Goal: Task Accomplishment & Management: Manage account settings

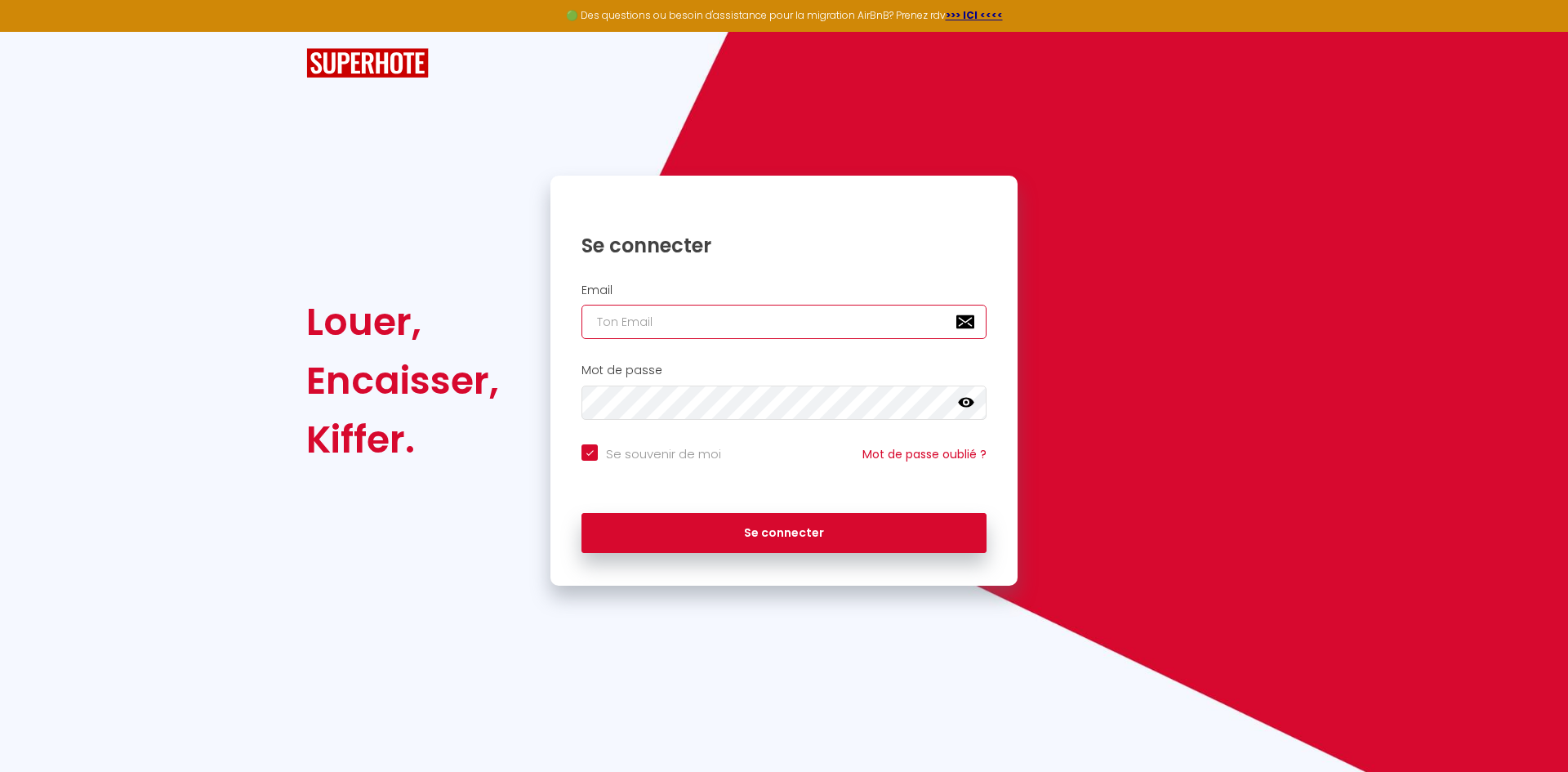
click at [652, 324] on input "email" at bounding box center [784, 322] width 406 height 34
type input "c"
checkbox input "true"
type input "ch"
checkbox input "true"
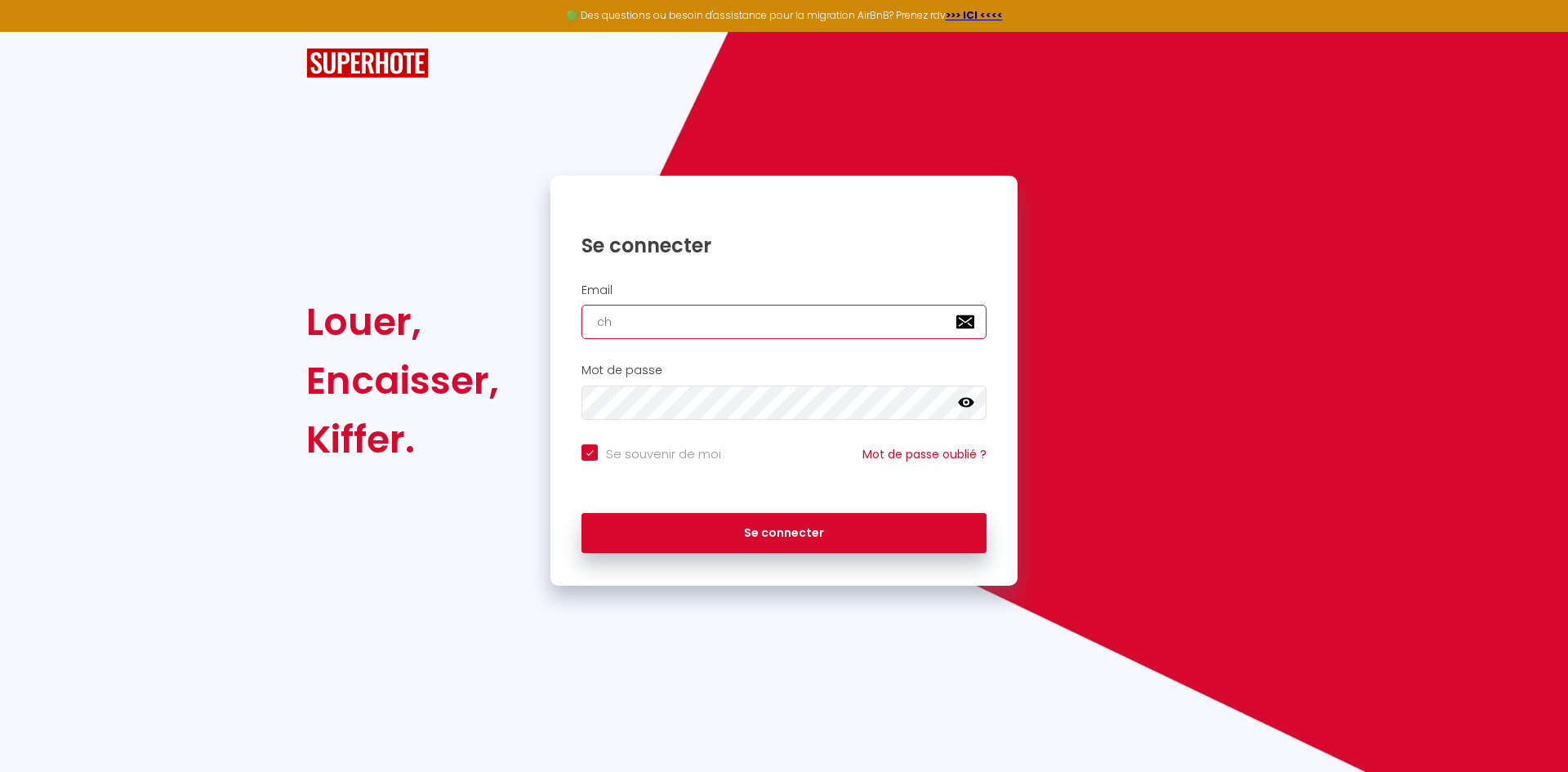
type input "chr"
checkbox input "true"
type input "chri"
checkbox input "true"
type input "[PERSON_NAME]"
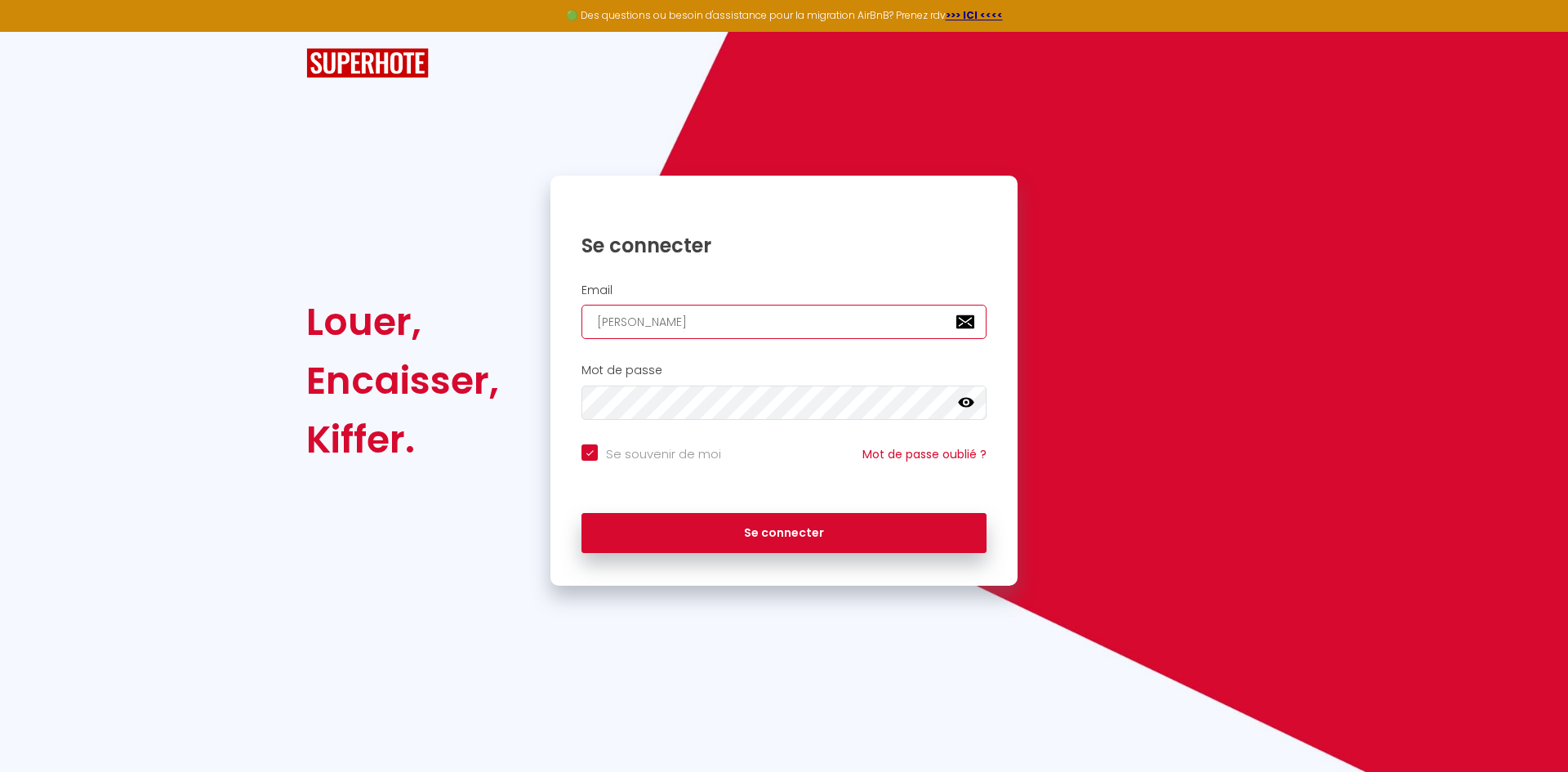
checkbox input "true"
type input "[DEMOGRAPHIC_DATA]"
checkbox input "true"
type input "[DEMOGRAPHIC_DATA]"
checkbox input "true"
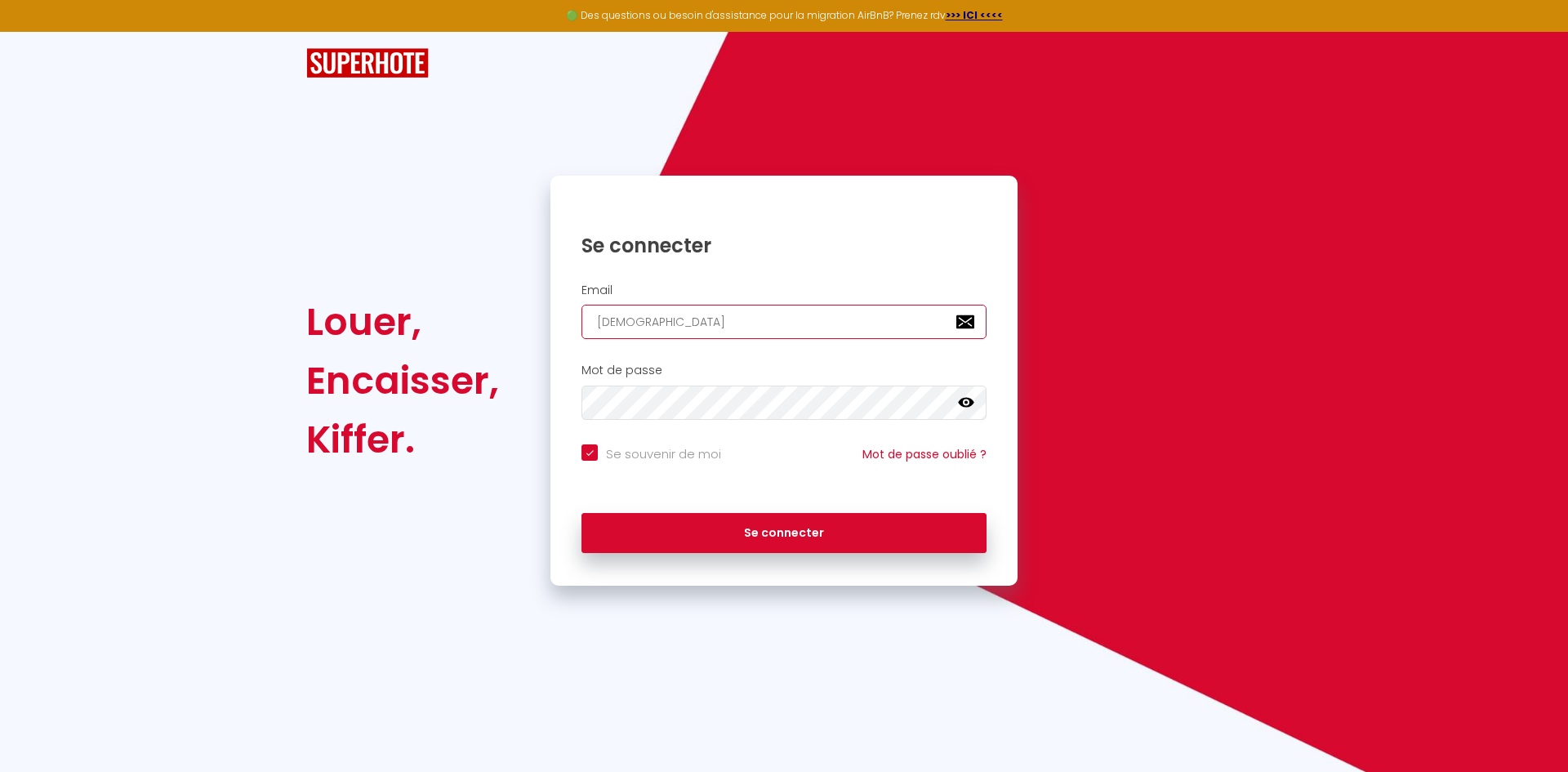
type input "[PERSON_NAME]"
checkbox input "true"
type input "[PERSON_NAME]"
checkbox input "true"
type input "[PERSON_NAME]"
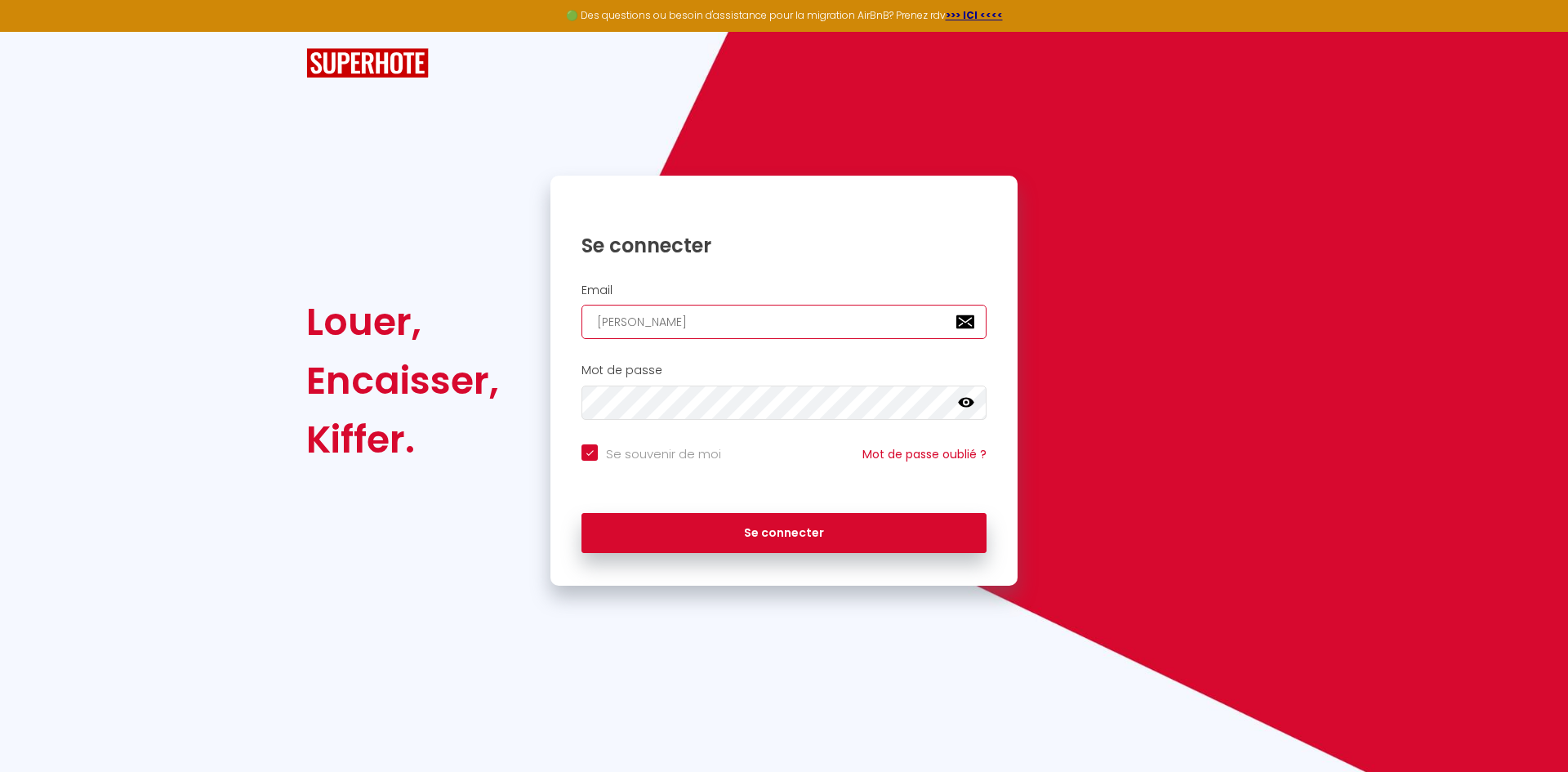
checkbox input "true"
type input "christelled"
checkbox input "true"
type input "christelledu"
checkbox input "true"
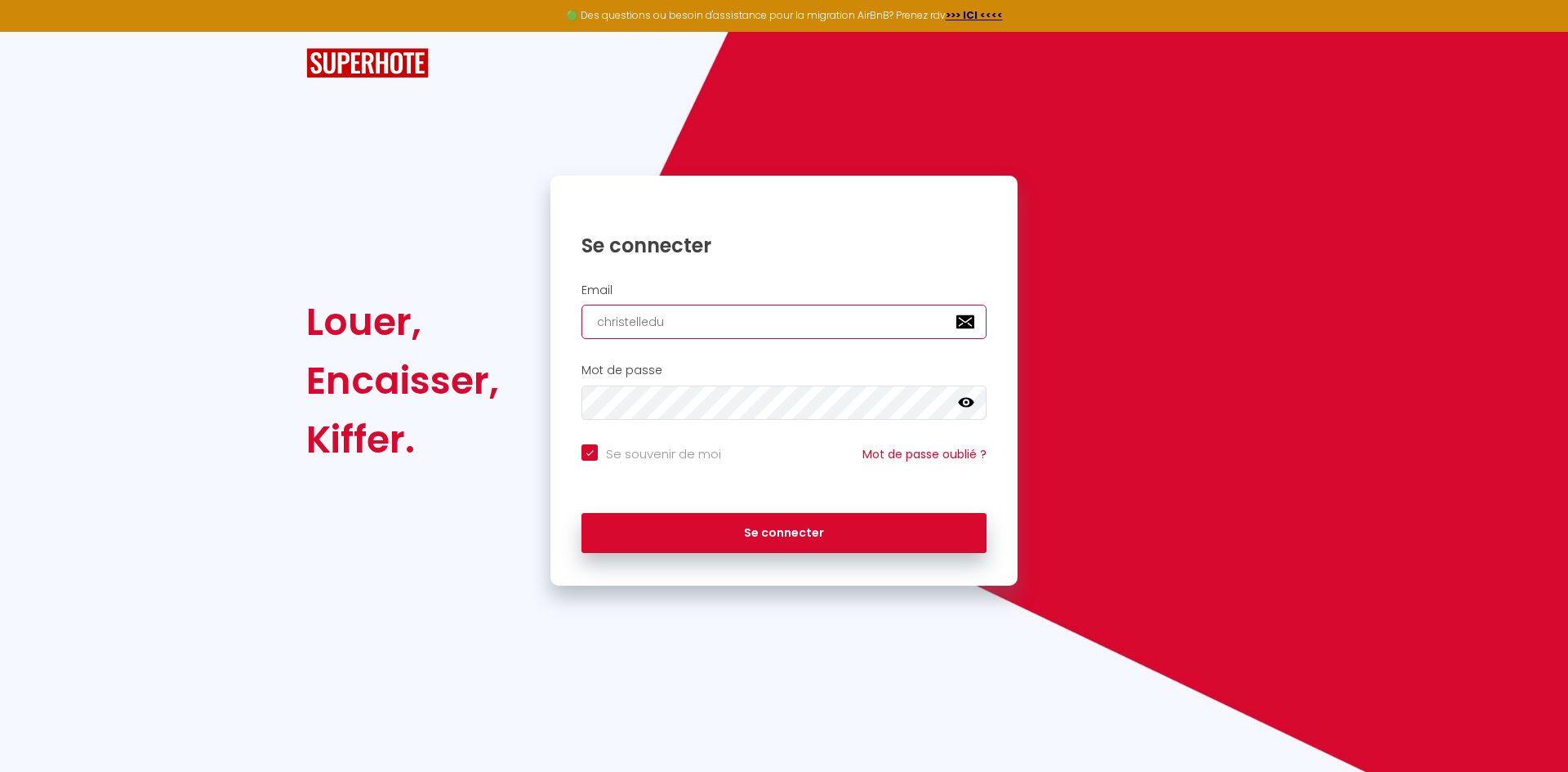
type input "christelledu5"
checkbox input "true"
type input "christelledu59"
checkbox input "true"
type input "christelledu593"
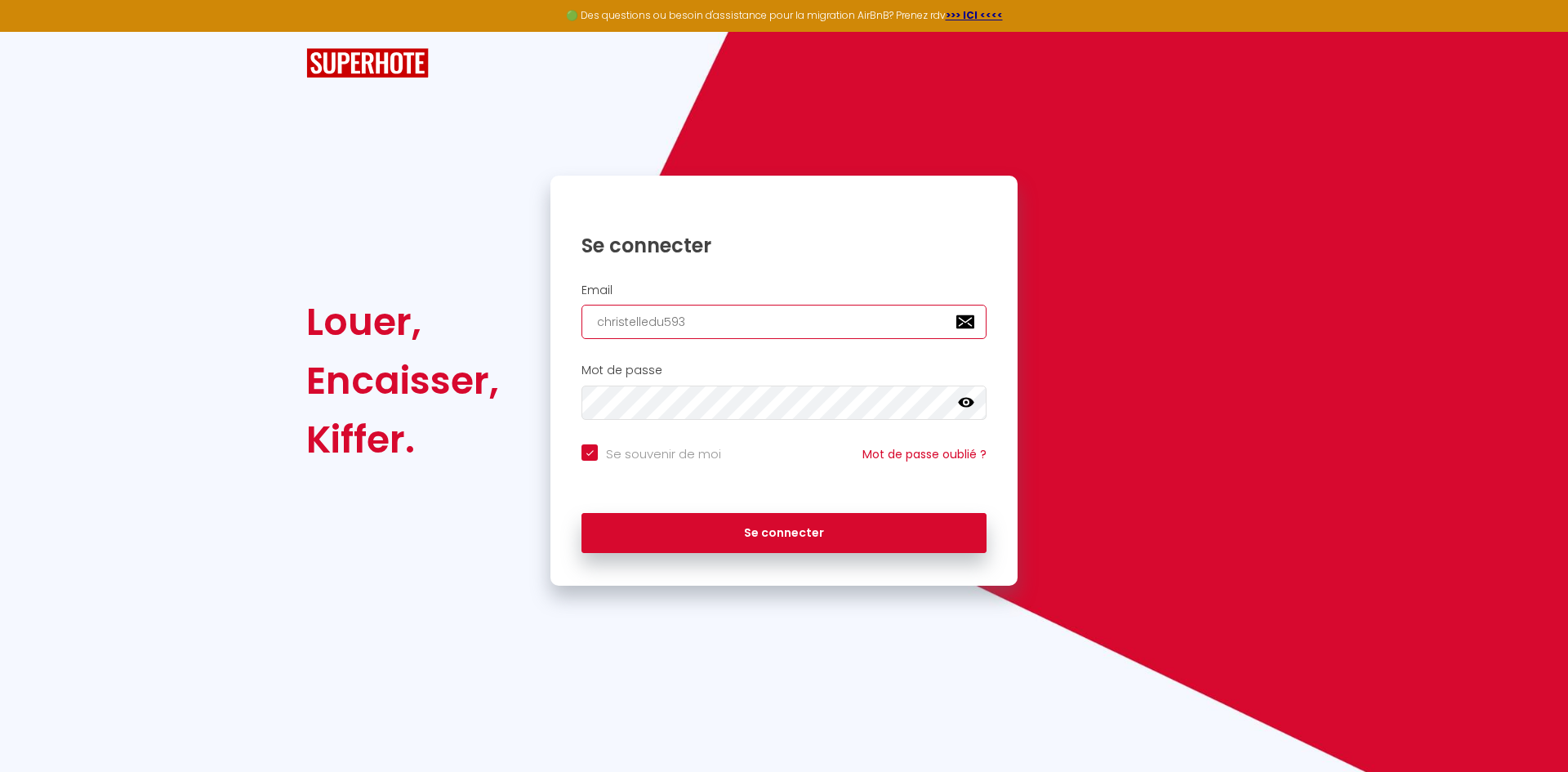
checkbox input "true"
type input "christelledu5937"
checkbox input "true"
type input "christelledu59370"
checkbox input "true"
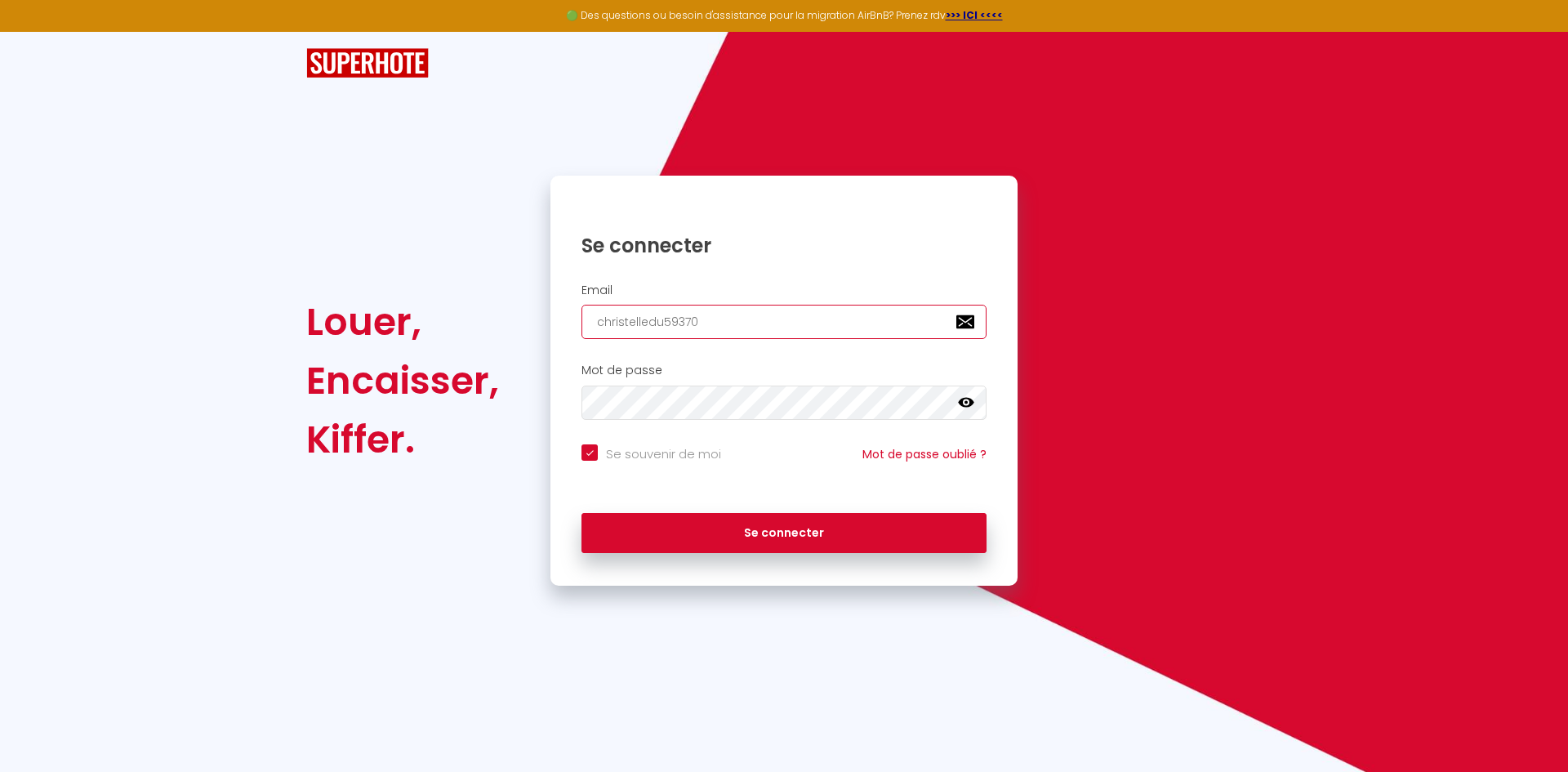
type input "christelledu59370@"
checkbox input "true"
type input "christelledu59370@g"
checkbox input "true"
type input "christelledu59370@gm"
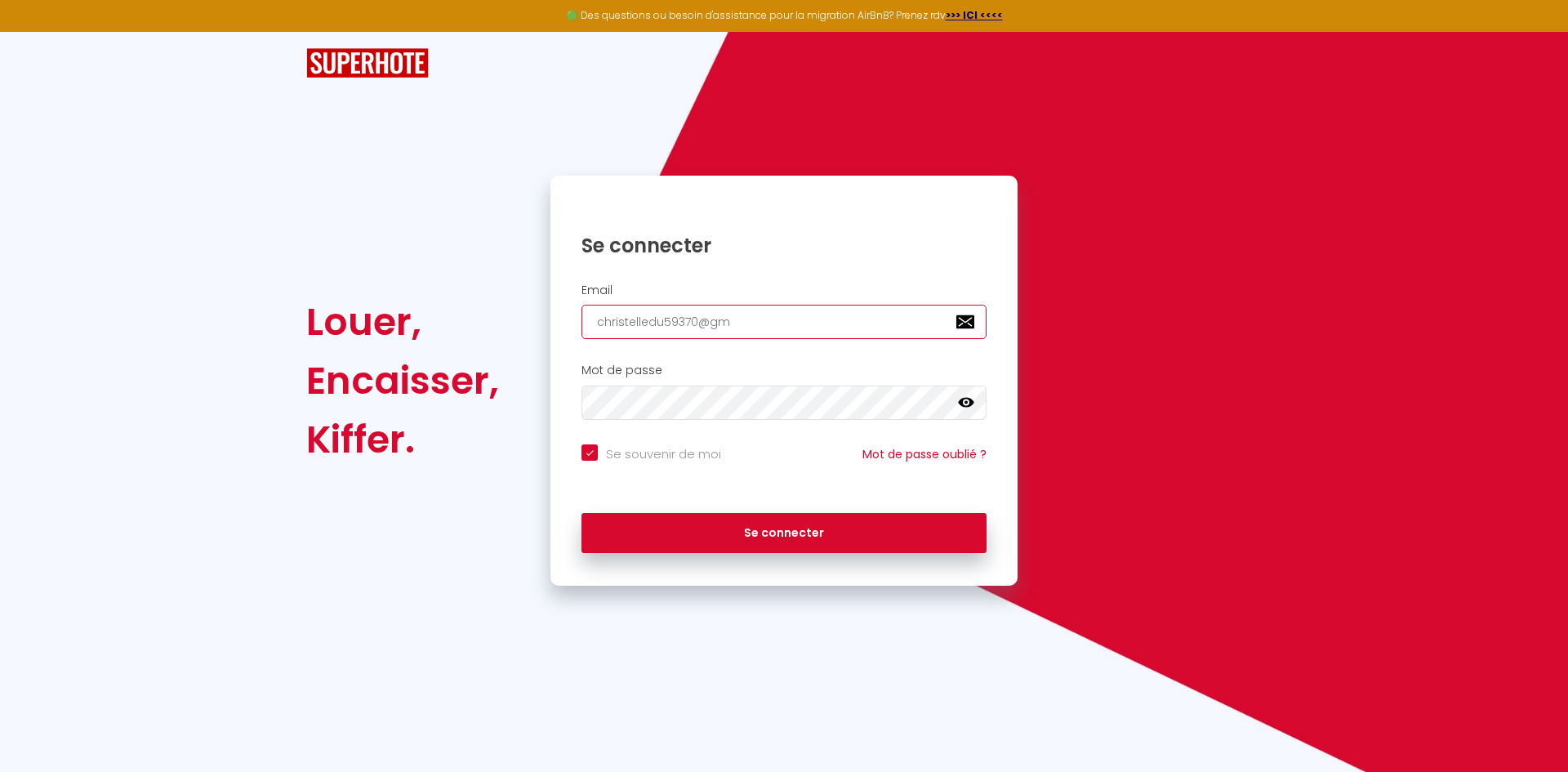
checkbox input "true"
type input "christelledu59370@gma"
checkbox input "true"
type input "christelledu59370@gmai"
checkbox input "true"
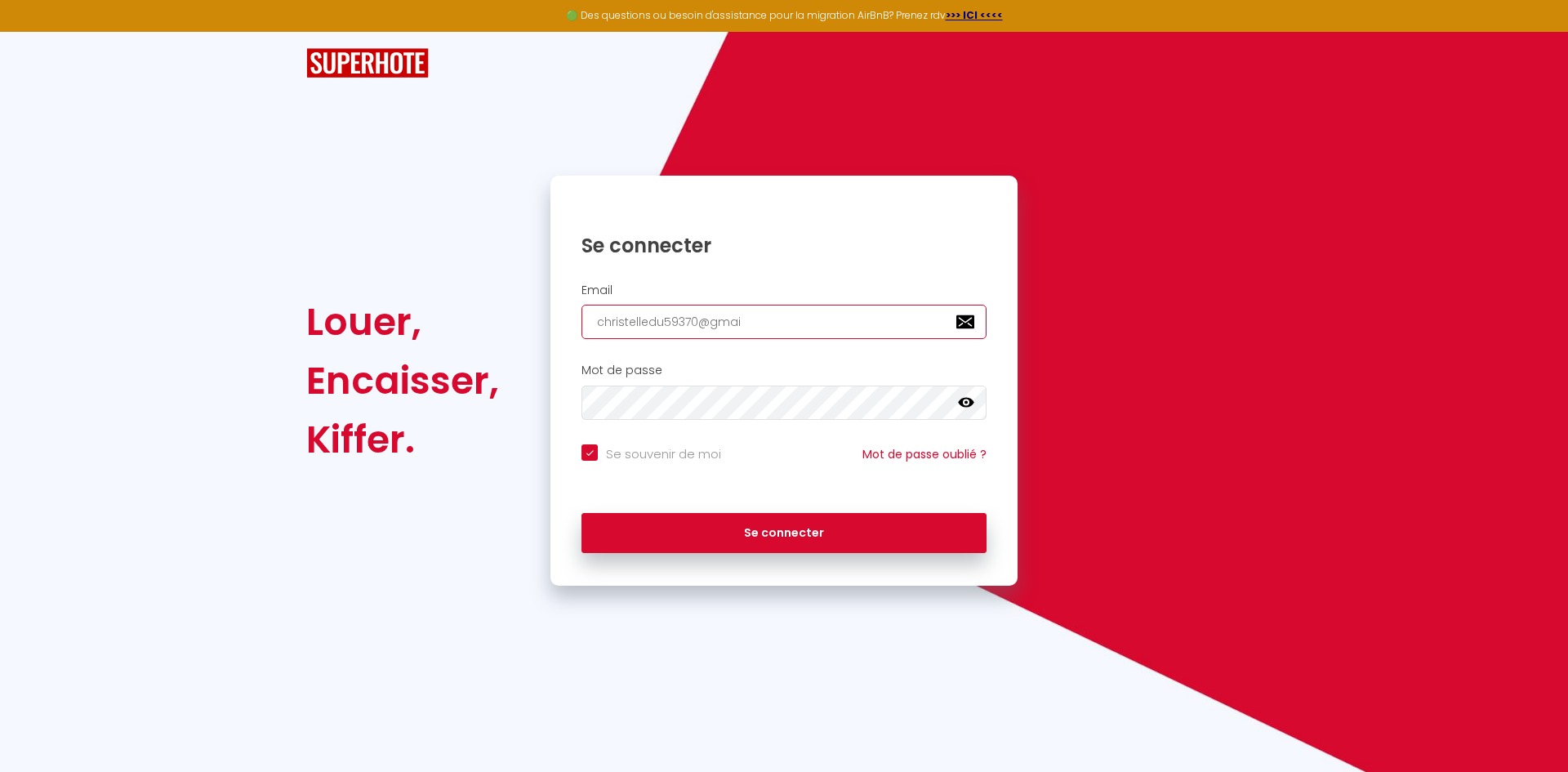
type input "[EMAIL_ADDRESS]"
checkbox input "true"
type input "[EMAIL_ADDRESS]."
checkbox input "true"
type input "christelledu59370@gmail.c"
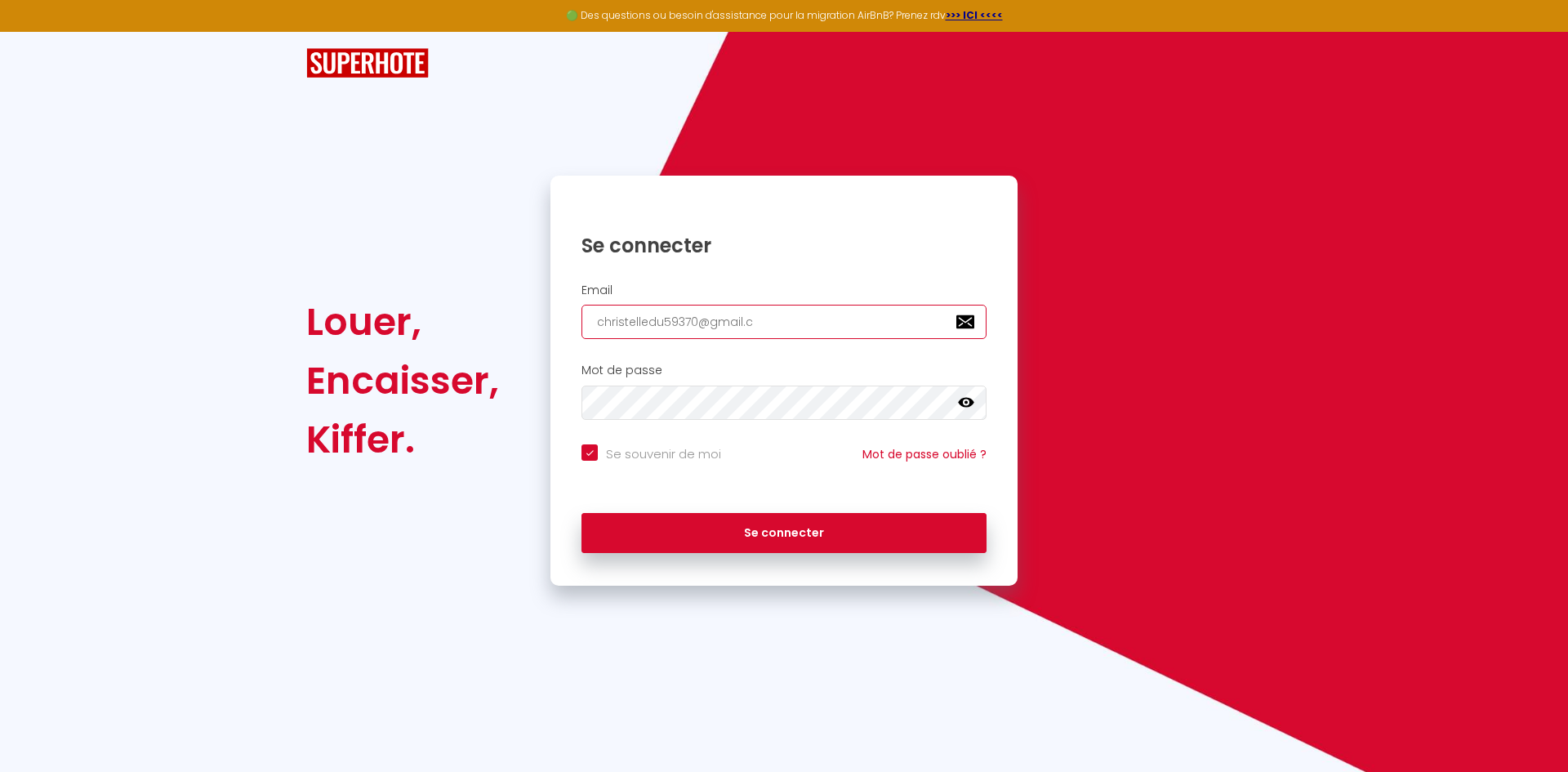
checkbox input "true"
type input "[EMAIL_ADDRESS][DOMAIN_NAME]"
checkbox input "true"
type input "[EMAIL_ADDRESS][DOMAIN_NAME]"
checkbox input "true"
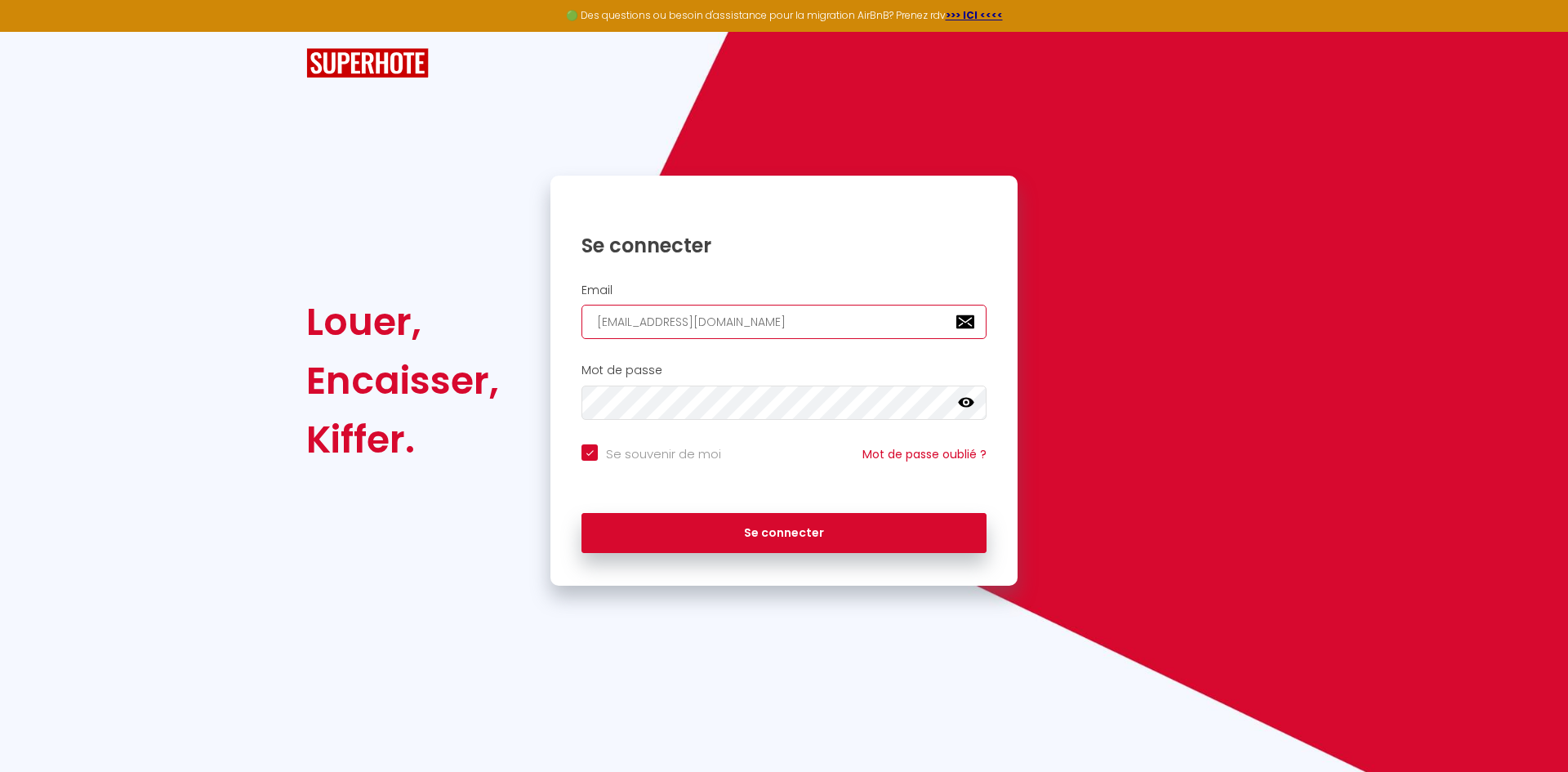
type input "[EMAIL_ADDRESS][DOMAIN_NAME]"
click at [973, 397] on icon at bounding box center [966, 402] width 16 height 16
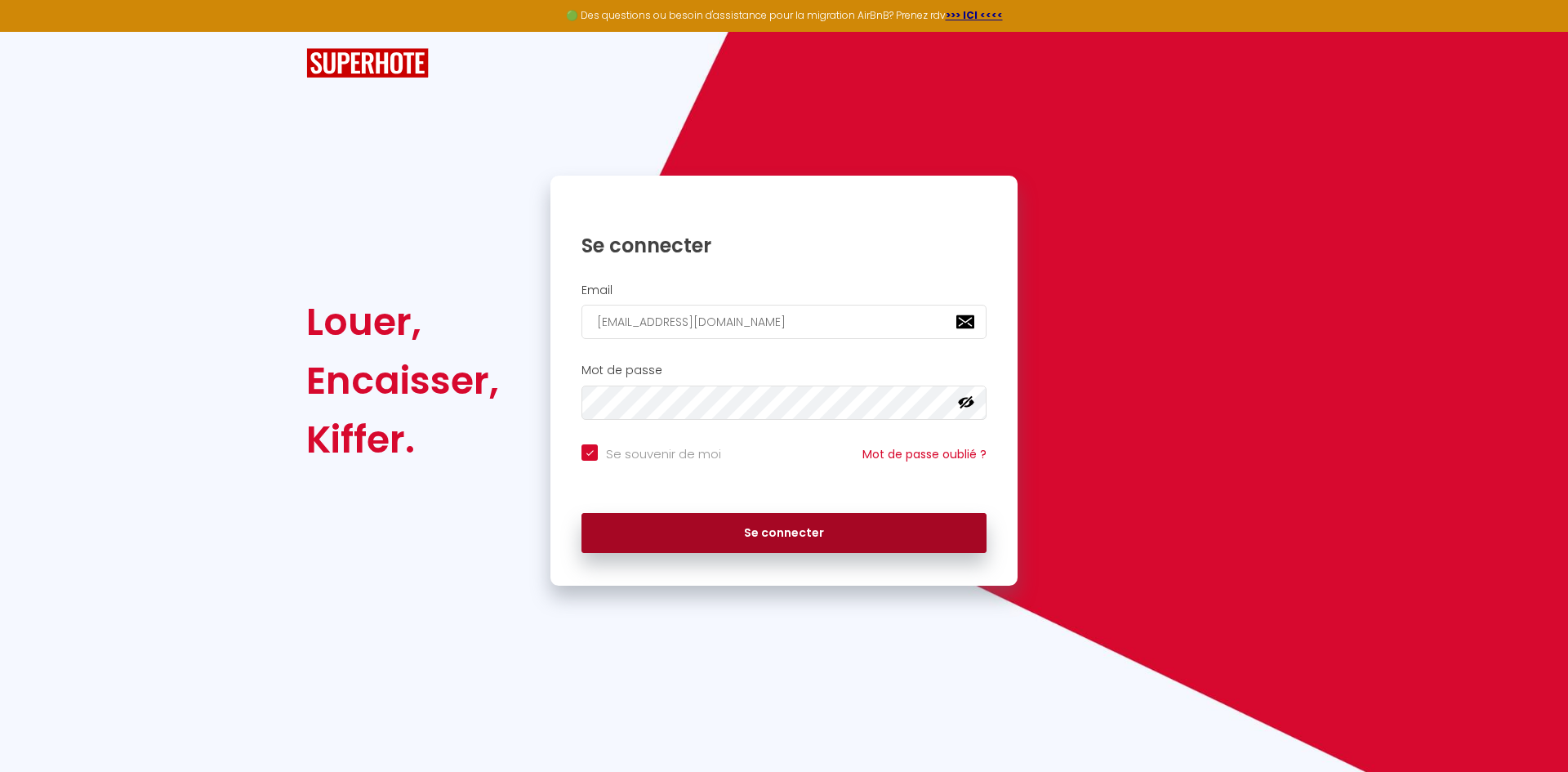
click at [776, 538] on button "Se connecter" at bounding box center [784, 534] width 406 height 41
checkbox input "true"
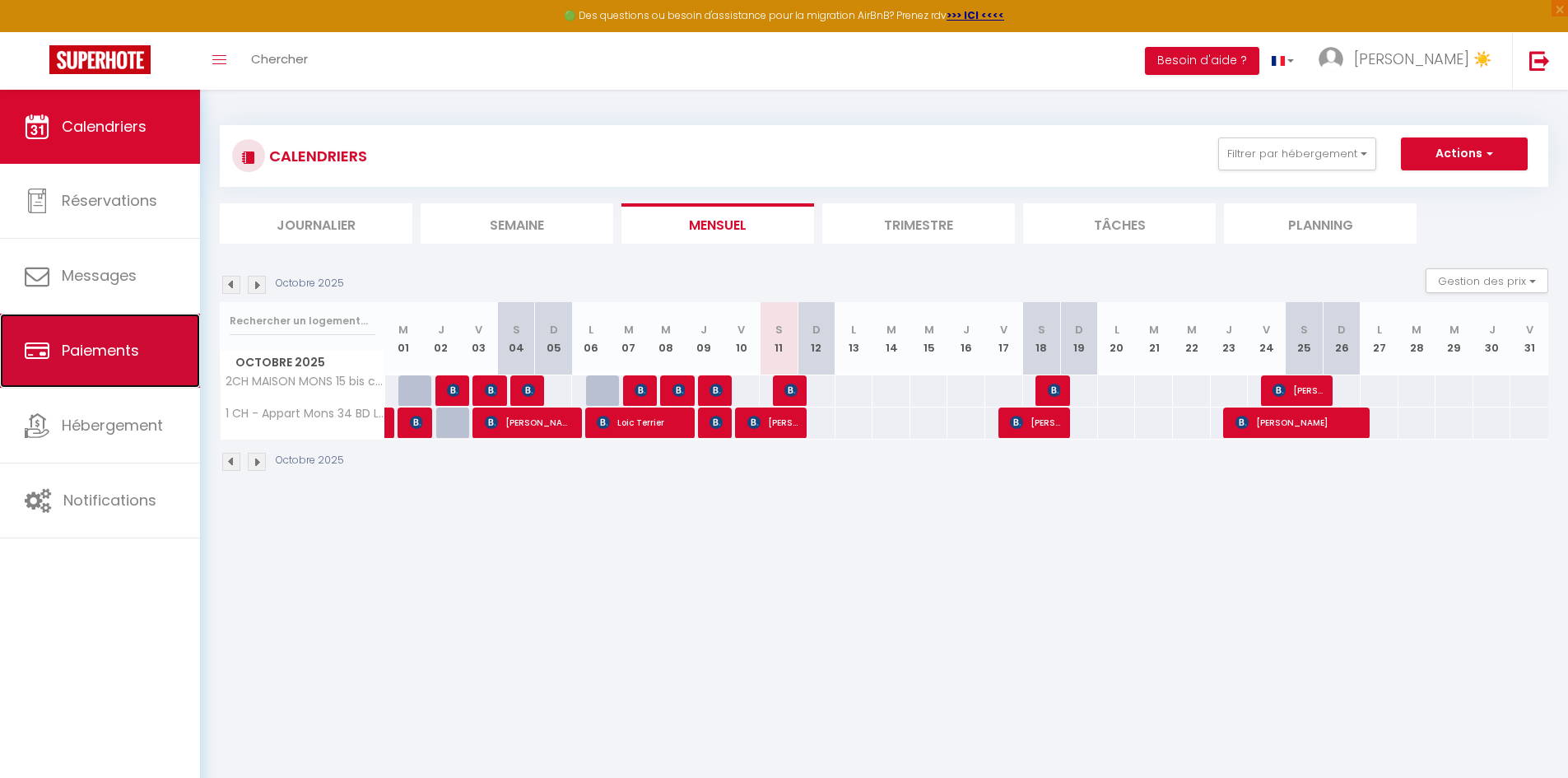
click at [116, 360] on span "Paiements" at bounding box center [100, 351] width 77 height 21
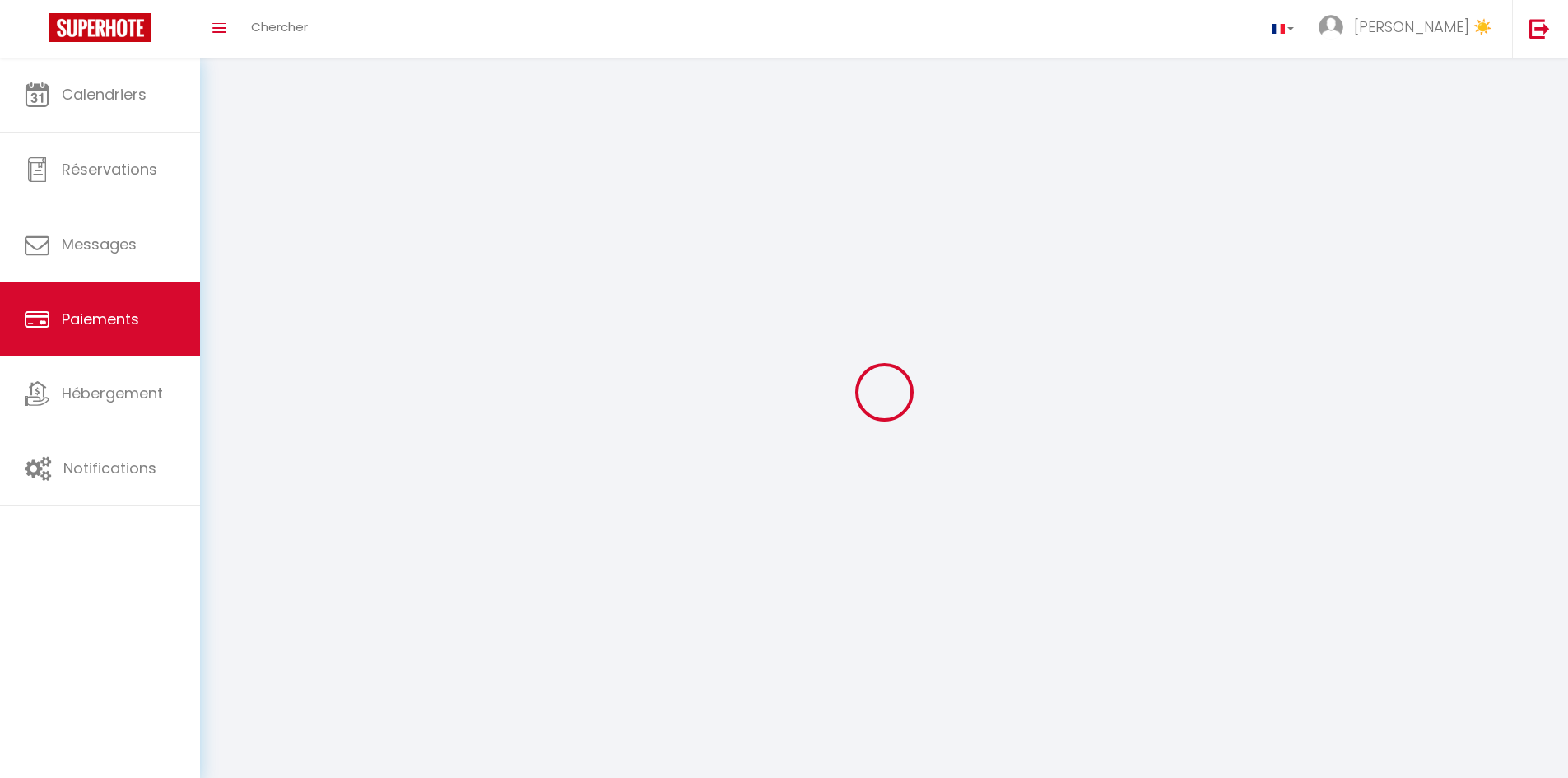
select select "2"
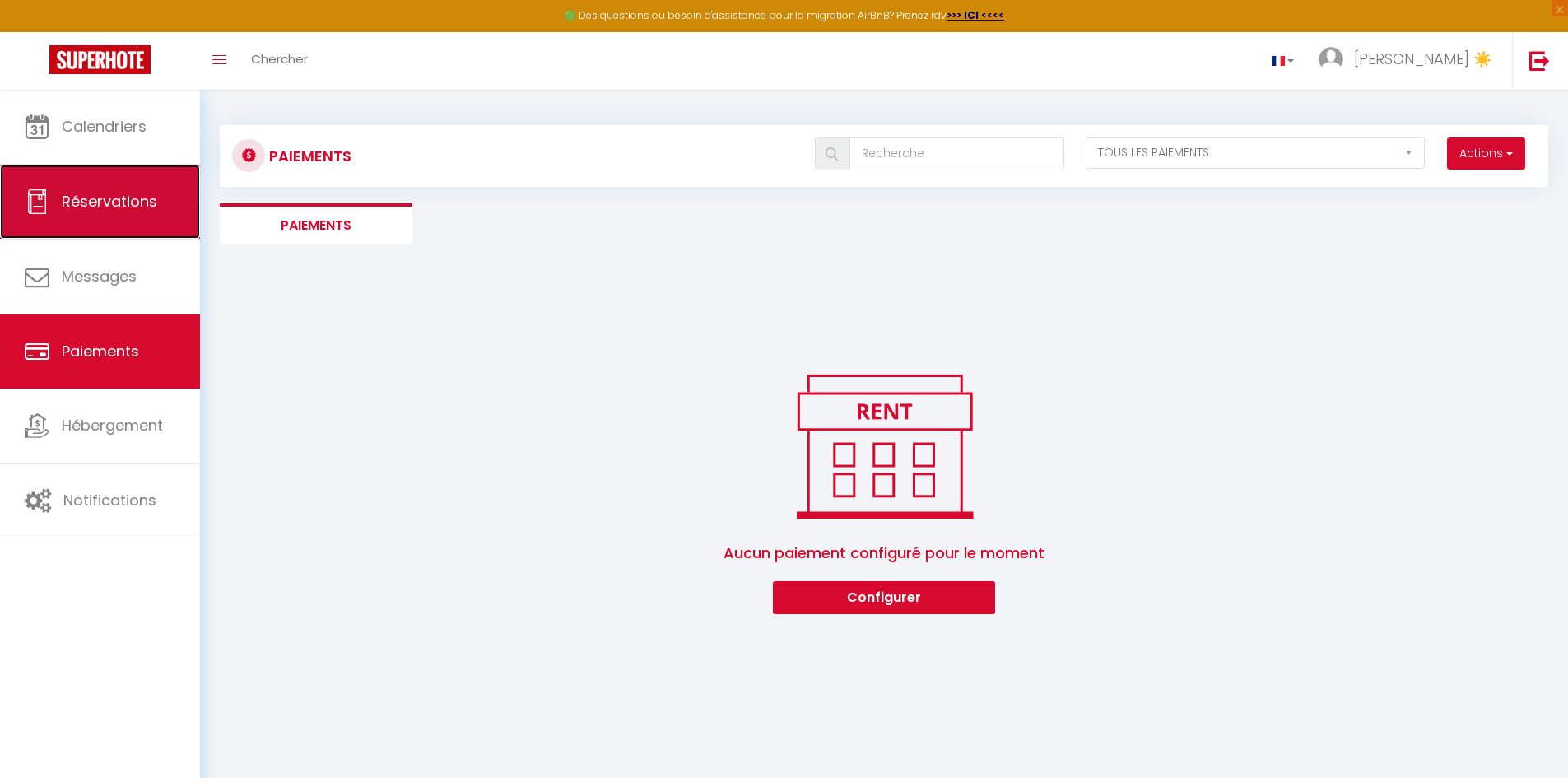
click at [100, 204] on span "Réservations" at bounding box center [109, 202] width 95 height 21
select select "not_cancelled"
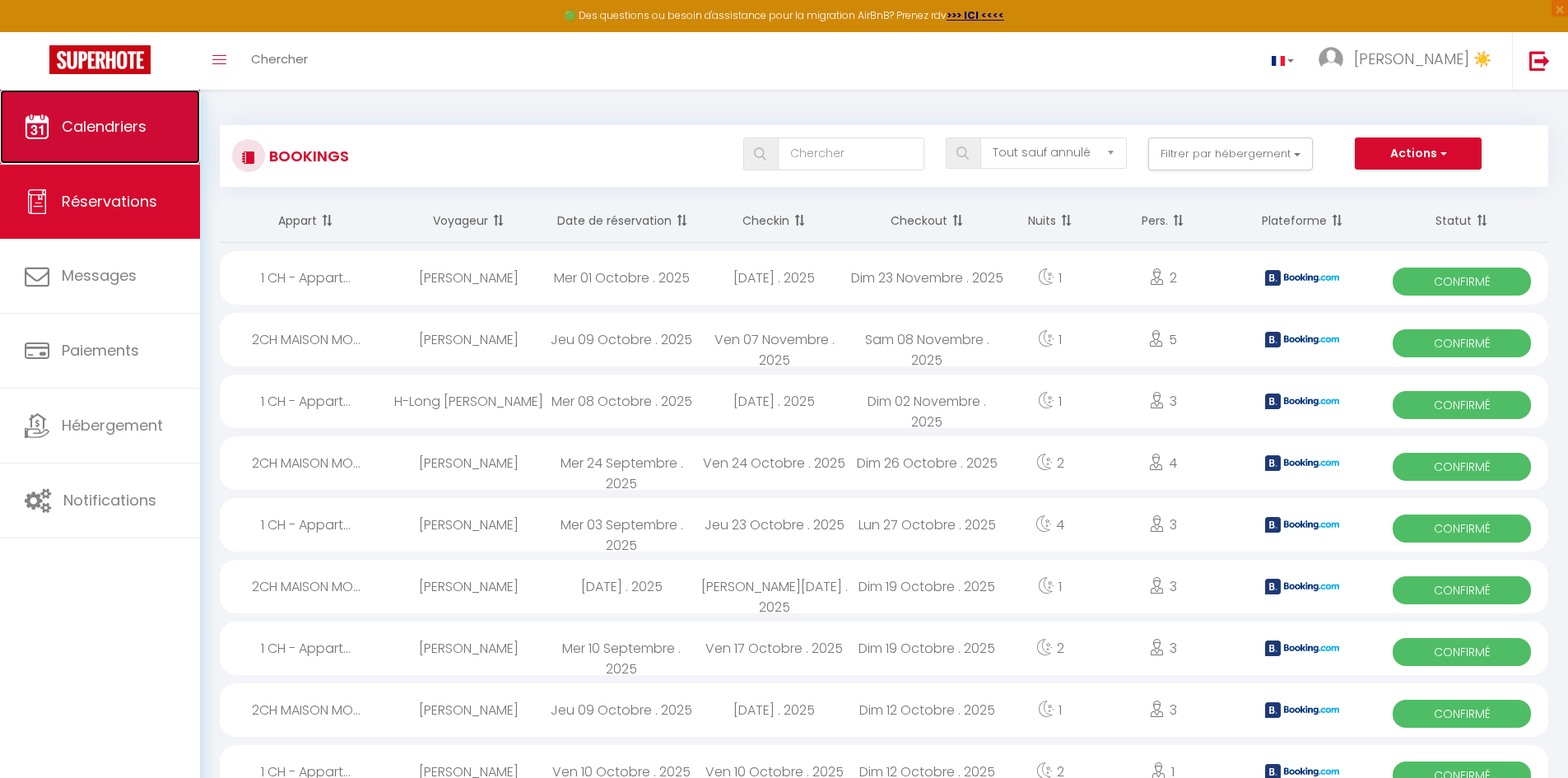
click at [93, 125] on span "Calendriers" at bounding box center [104, 126] width 85 height 21
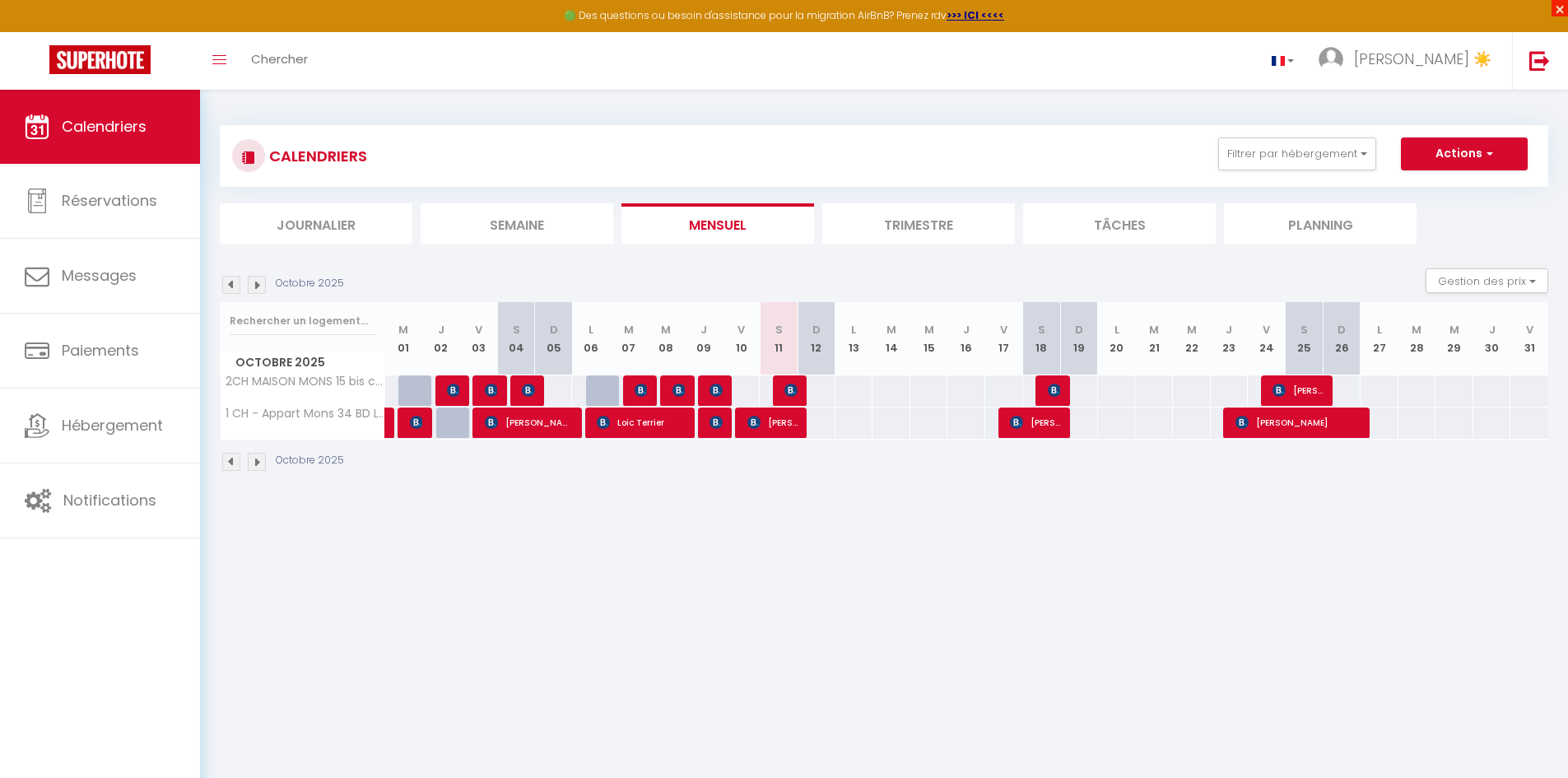
click at [1556, 10] on span "×" at bounding box center [1559, 8] width 16 height 16
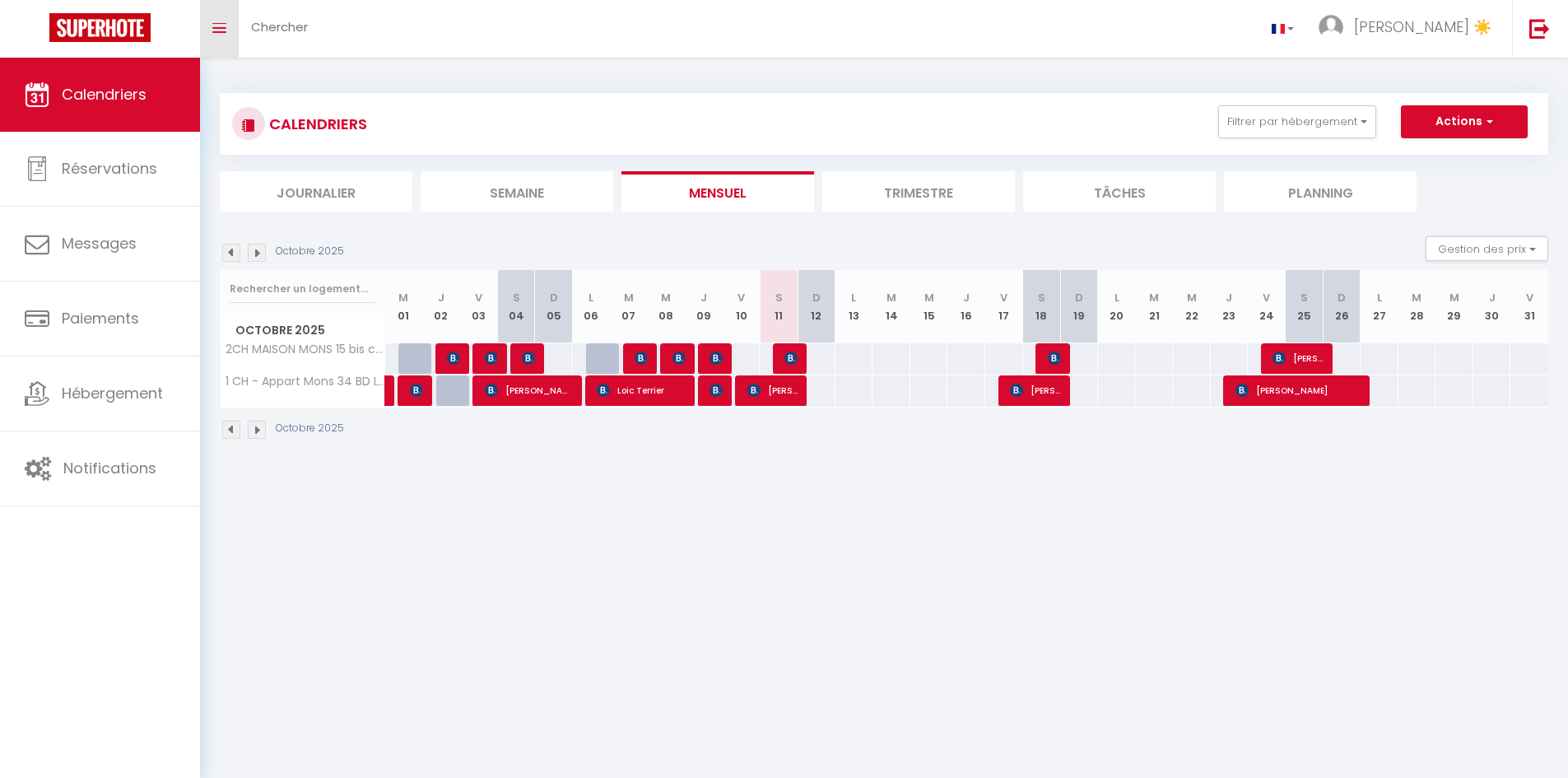
click at [216, 27] on span at bounding box center [219, 28] width 14 height 2
click at [217, 31] on icon "Toggle menubar" at bounding box center [219, 28] width 14 height 10
click at [795, 363] on img at bounding box center [790, 358] width 13 height 13
select select "OK"
select select "KO"
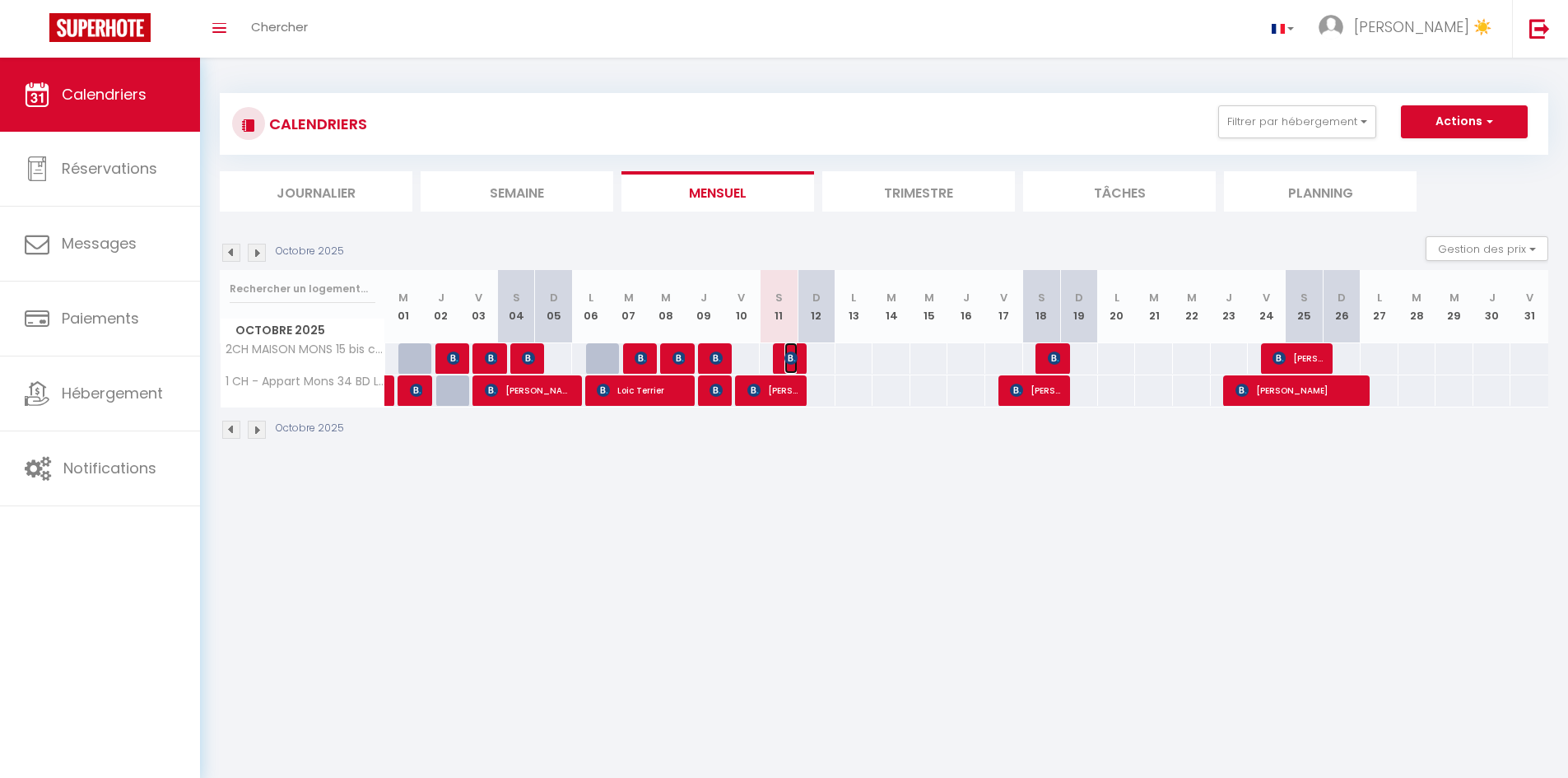
select select "0"
select select "1"
select select
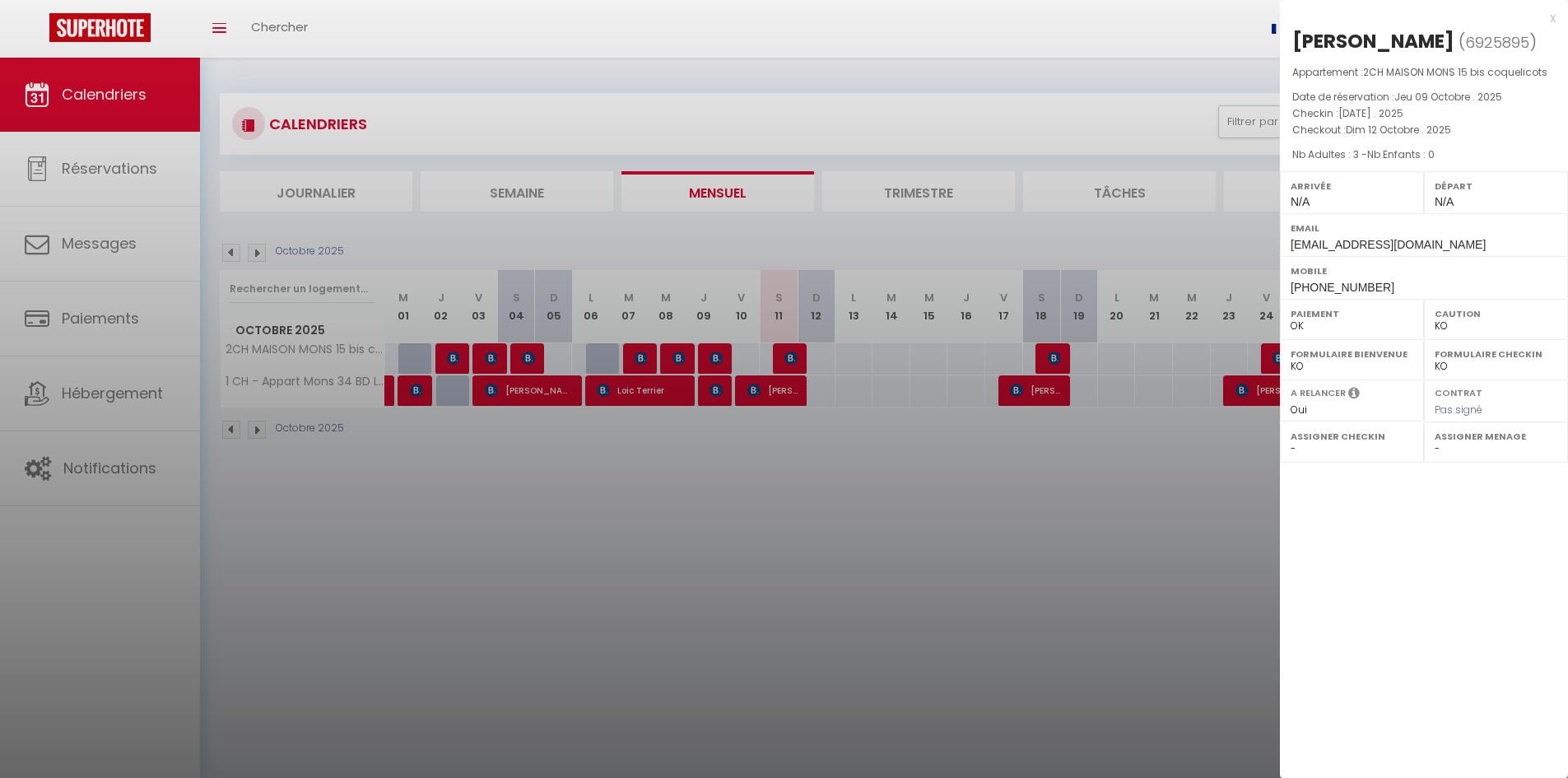
click at [949, 504] on div at bounding box center [784, 389] width 1568 height 778
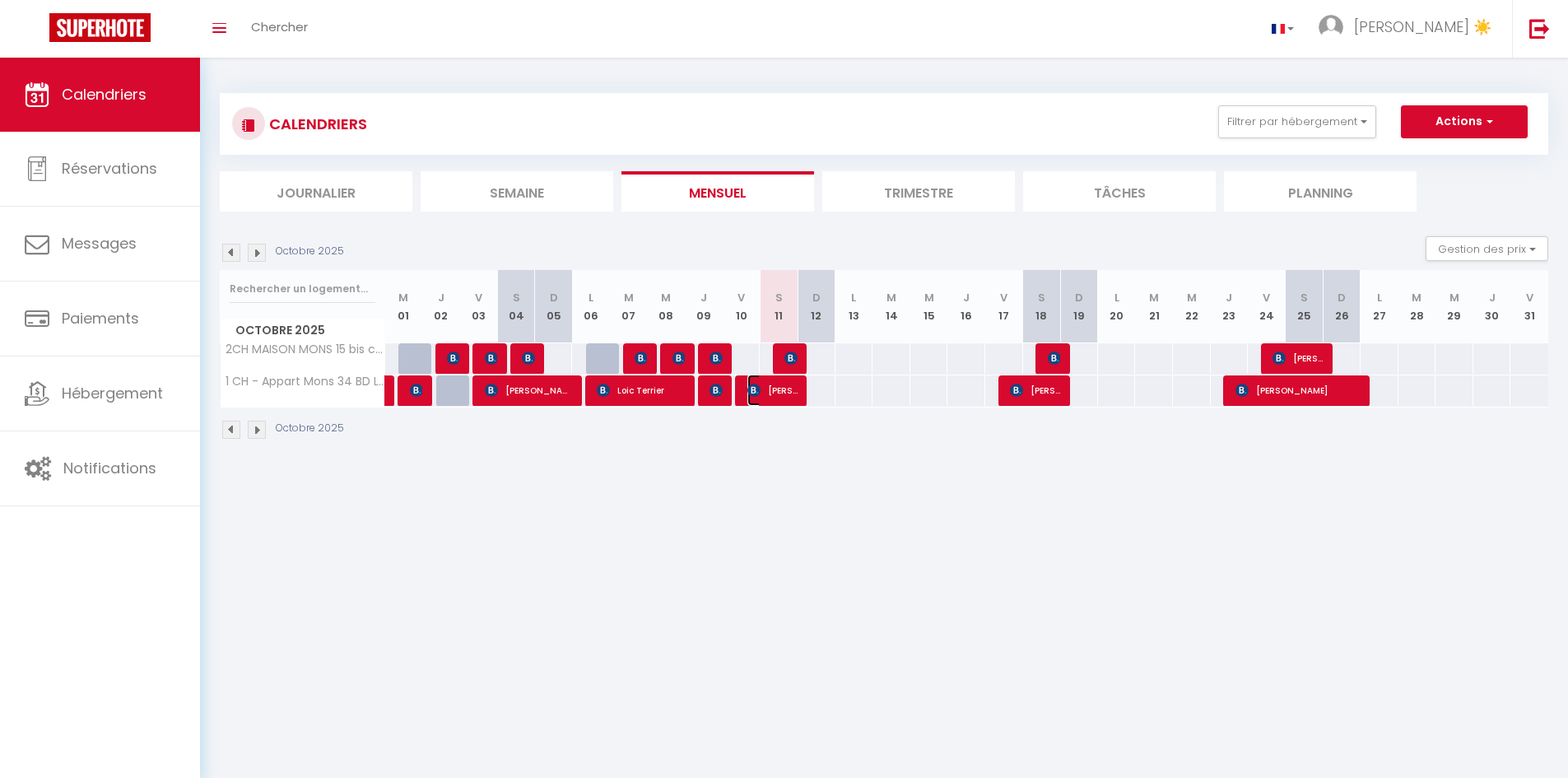
click at [778, 385] on span "[PERSON_NAME]" at bounding box center [772, 391] width 50 height 31
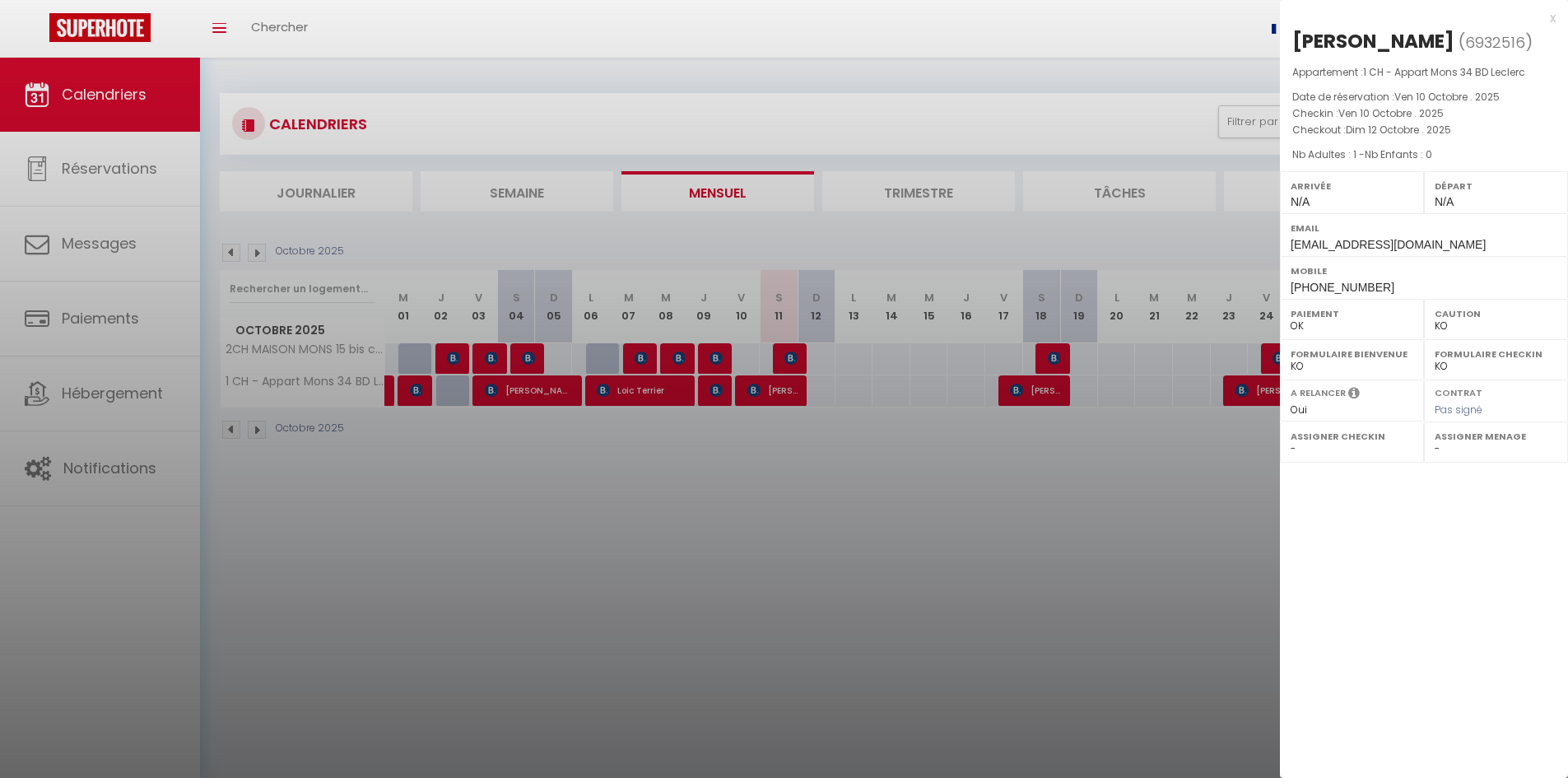
click at [782, 452] on div at bounding box center [784, 389] width 1568 height 778
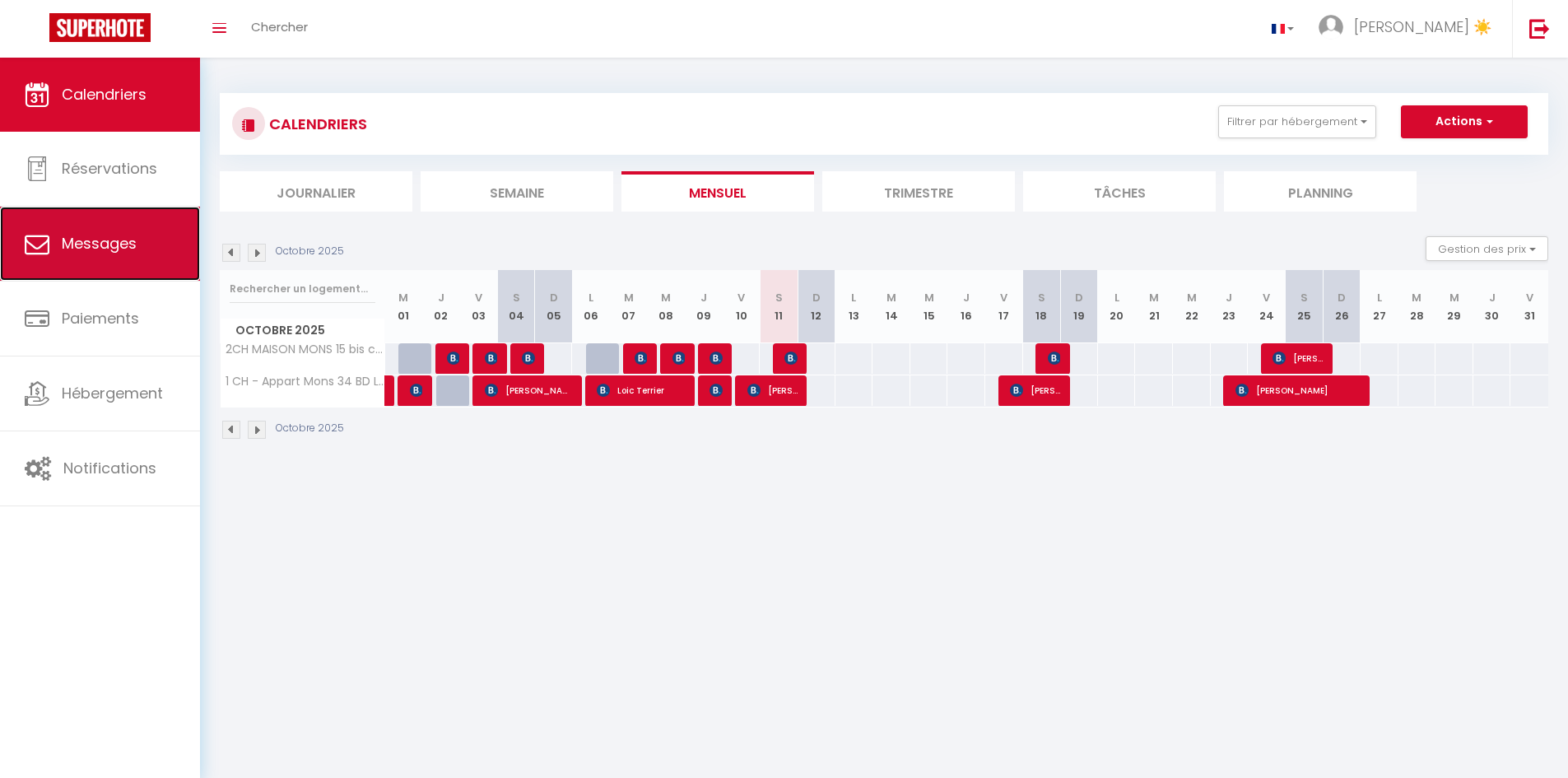
click at [157, 235] on link "Messages" at bounding box center [100, 244] width 200 height 75
select select "message"
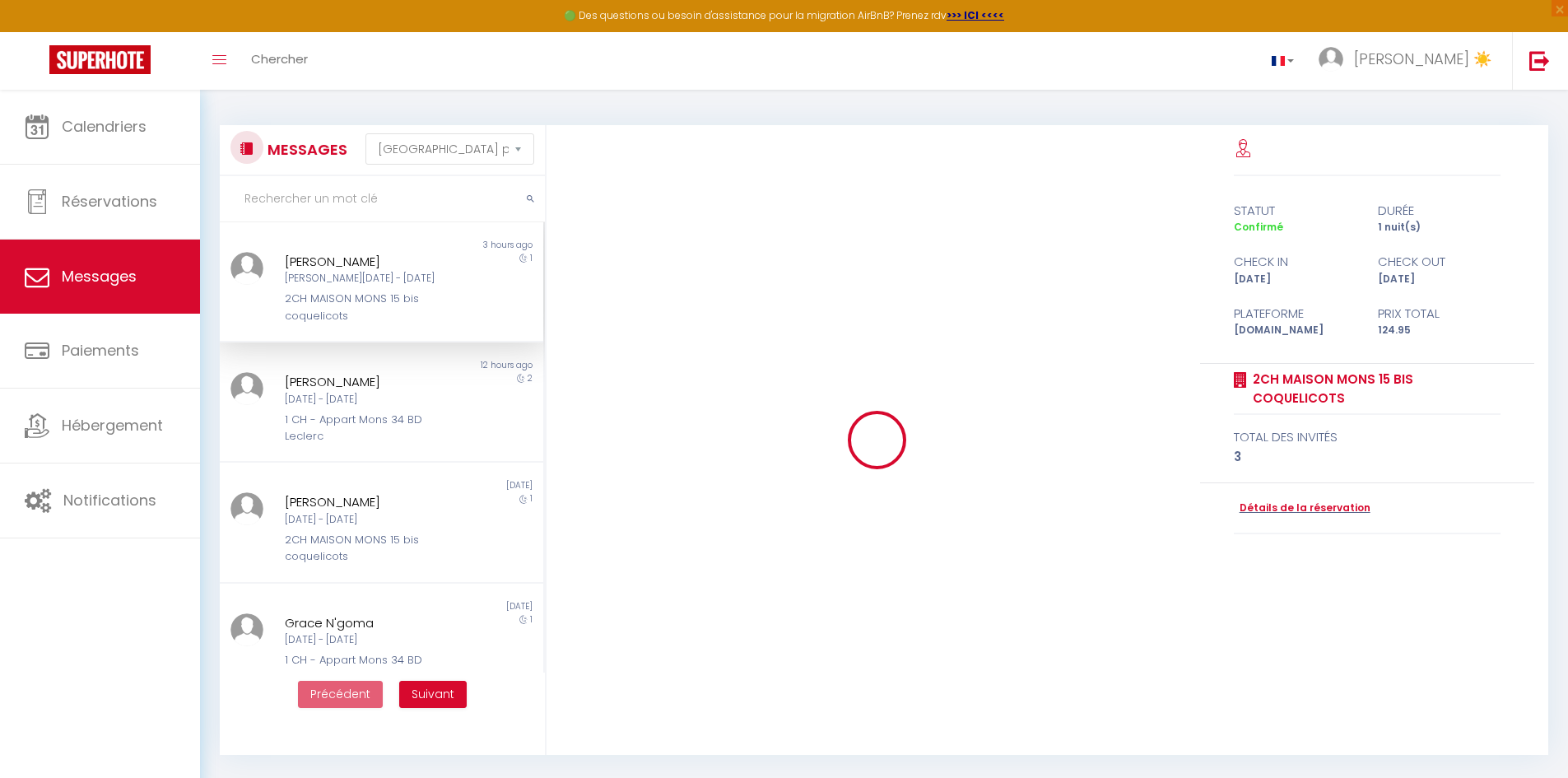
scroll to position [4366, 0]
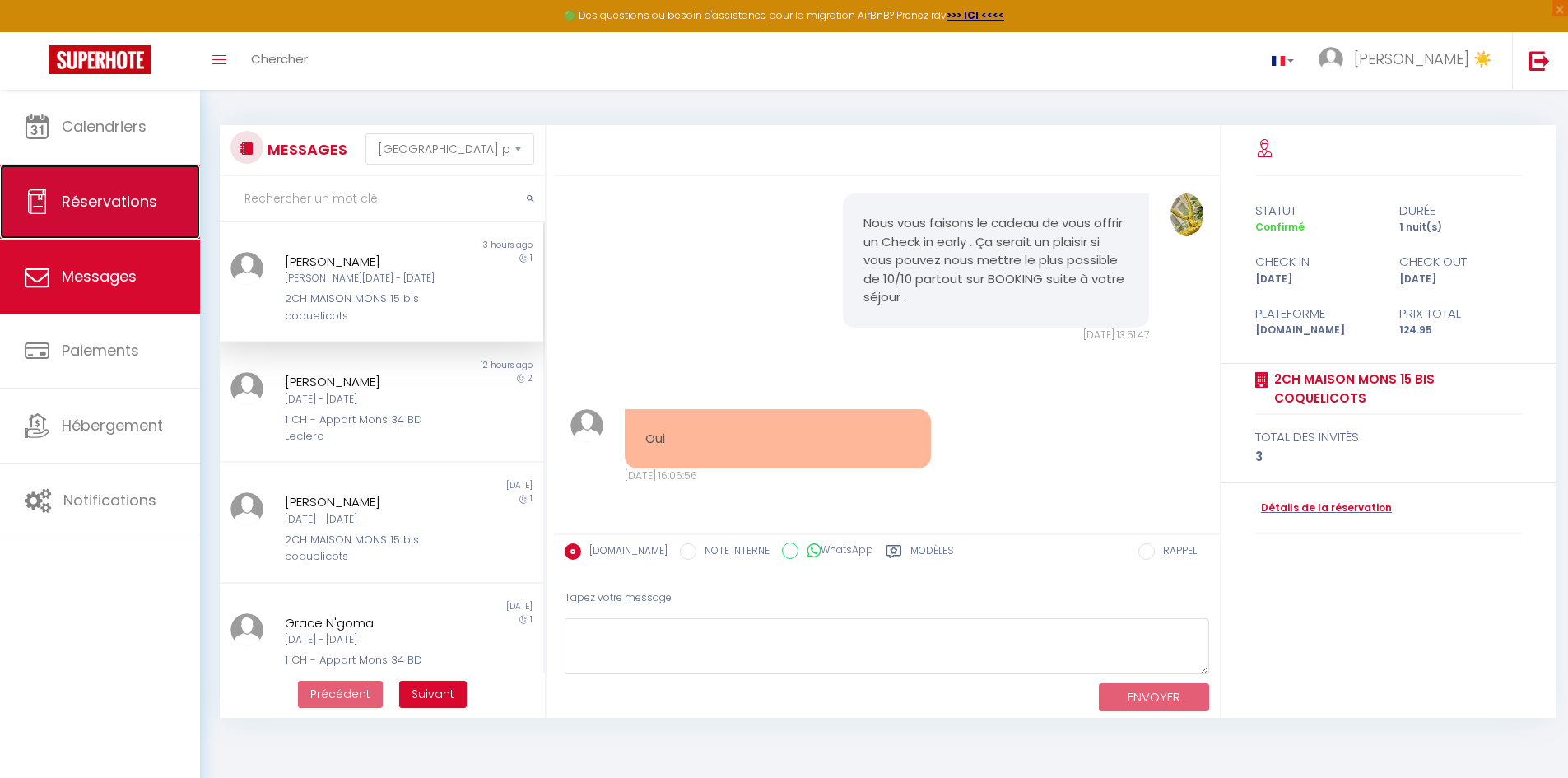
click at [132, 215] on link "Réservations" at bounding box center [100, 202] width 200 height 75
select select "not_cancelled"
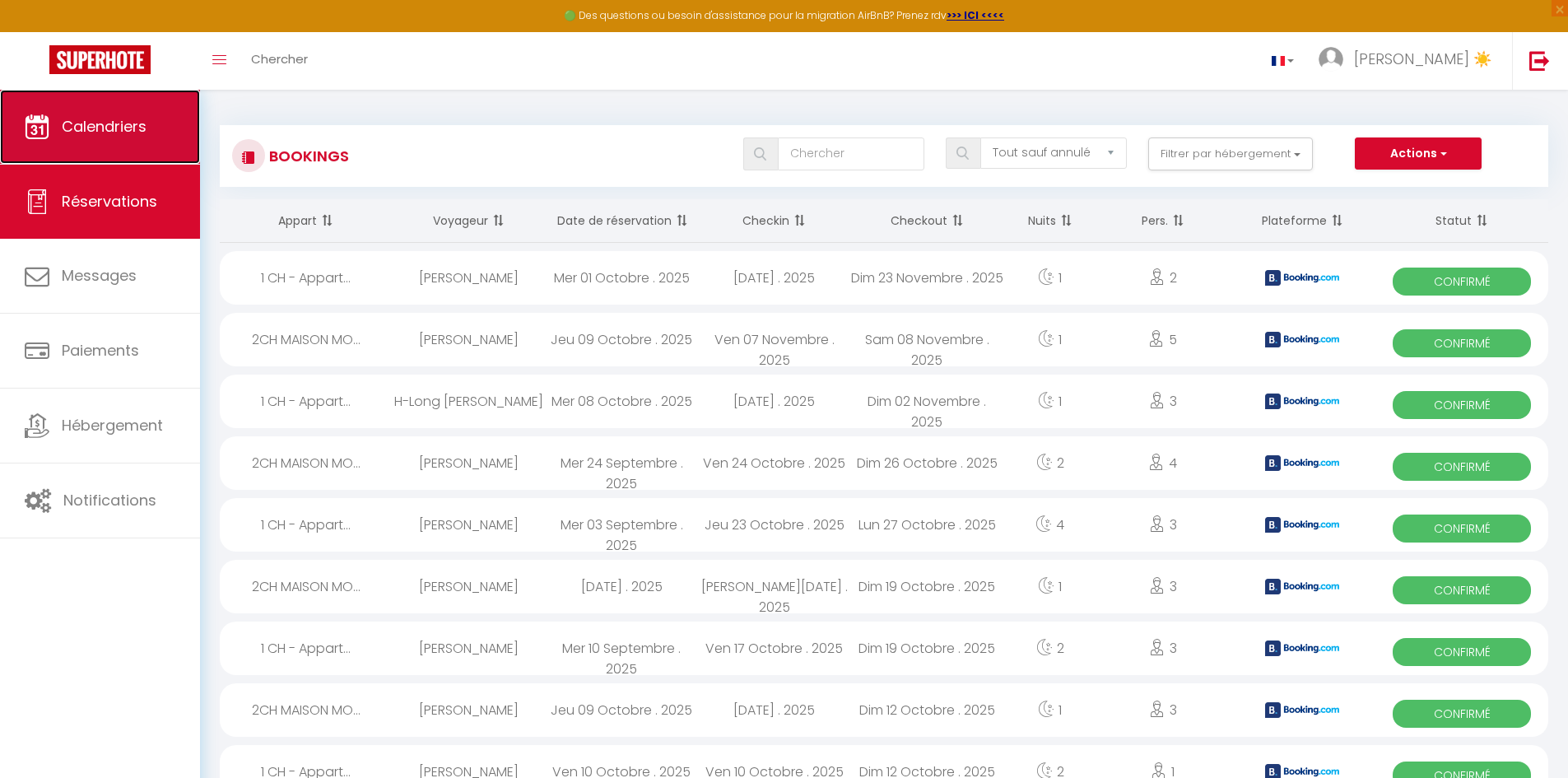
click at [80, 152] on link "Calendriers" at bounding box center [100, 127] width 200 height 75
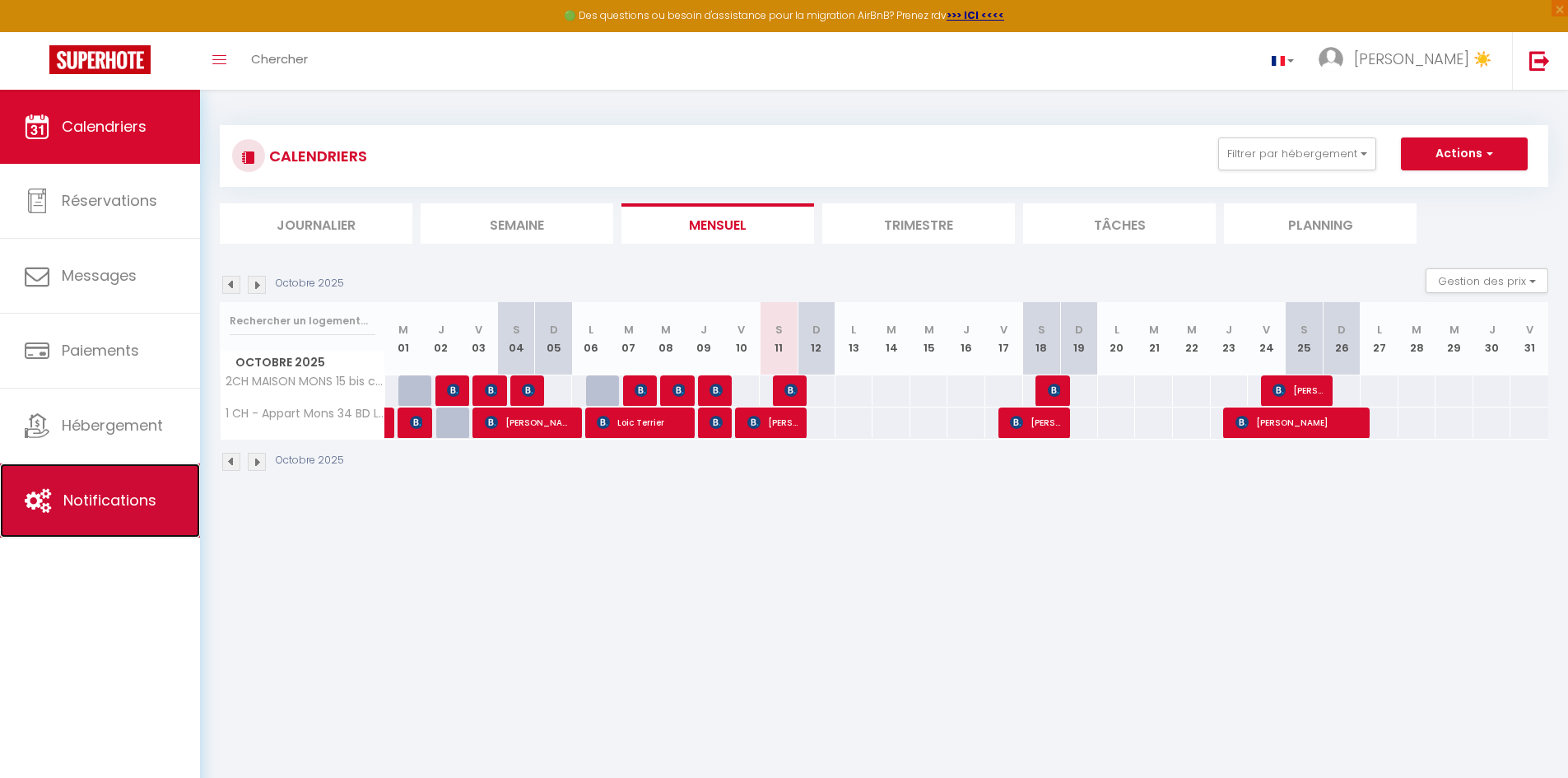
click at [106, 489] on link "Notifications" at bounding box center [100, 501] width 200 height 75
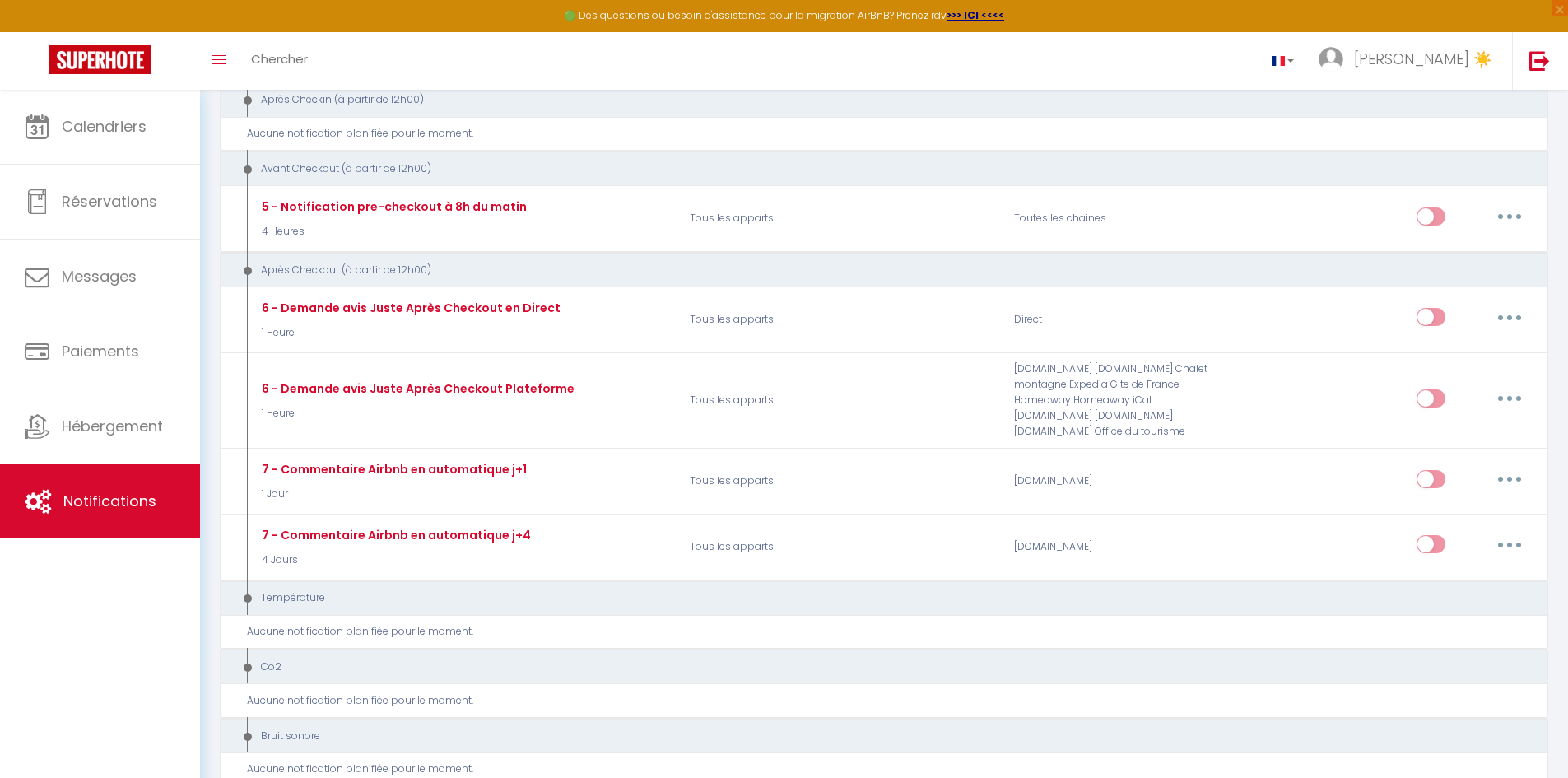
scroll to position [606, 0]
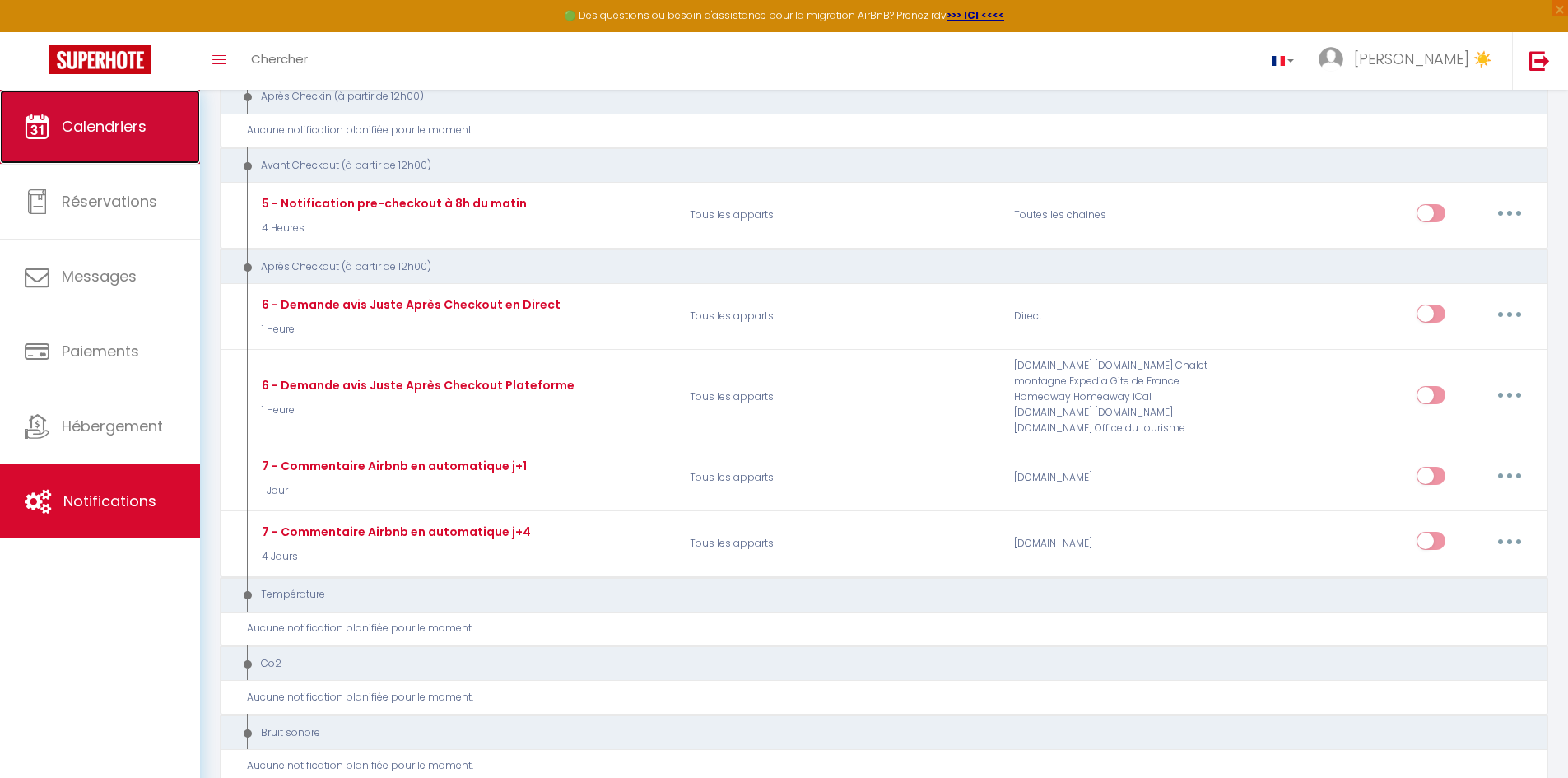
click at [59, 134] on link "Calendriers" at bounding box center [100, 127] width 200 height 75
